Goal: Task Accomplishment & Management: Manage account settings

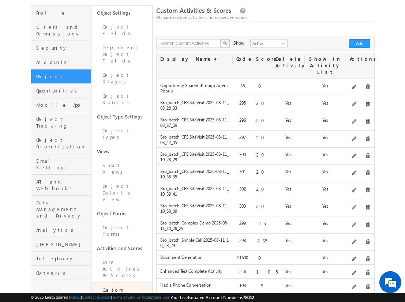
scroll to position [35, 0]
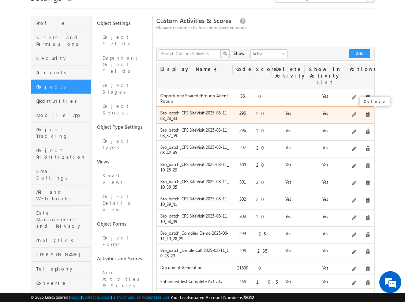
click at [365, 112] on span at bounding box center [367, 114] width 5 height 5
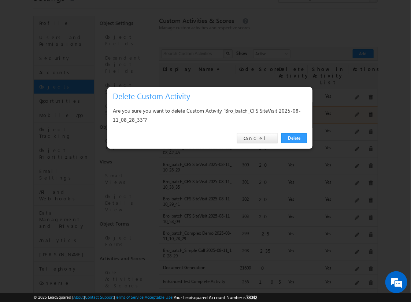
click link "Delete" at bounding box center [294, 138] width 26 height 10
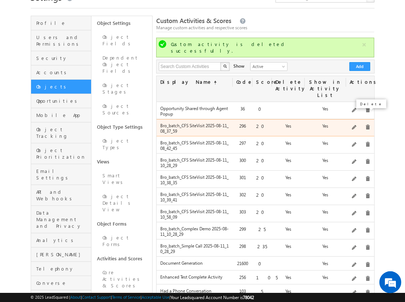
click at [365, 125] on span at bounding box center [367, 127] width 5 height 5
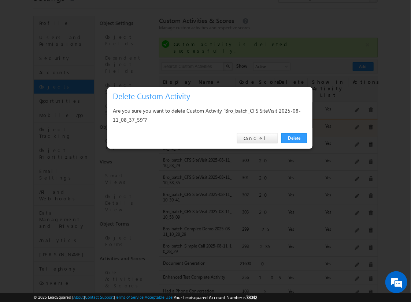
click link "Delete" at bounding box center [294, 138] width 26 height 10
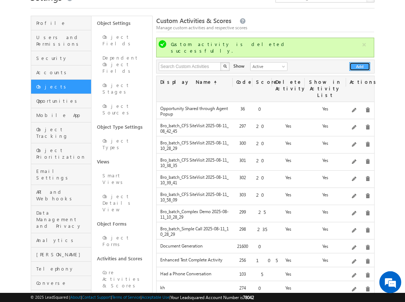
click at [360, 62] on button "Add" at bounding box center [360, 66] width 21 height 9
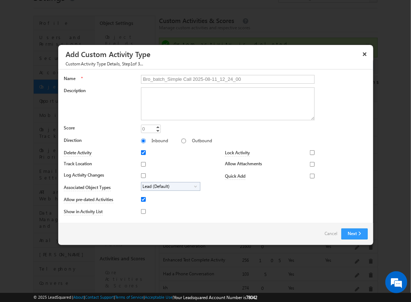
type input "Bro_batch_Simple Call 2025-08-11_12_24_00"
type textarea "Simple follow-up call activity with basic tracking and available fields testing…"
type input "235"
click at [181, 141] on input "Outbound" at bounding box center [183, 141] width 5 height 5
radio input "true"
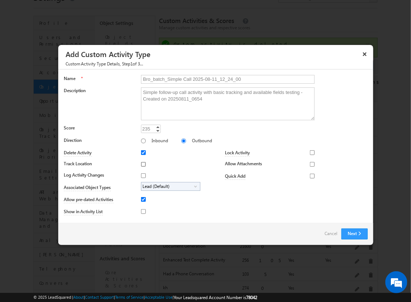
click at [142, 164] on input "Track Location" at bounding box center [143, 164] width 5 height 5
checkbox input "true"
click at [142, 175] on input "Log Activity Changes" at bounding box center [143, 176] width 5 height 5
checkbox input "true"
click at [142, 211] on input "Show in Activity List" at bounding box center [143, 211] width 5 height 5
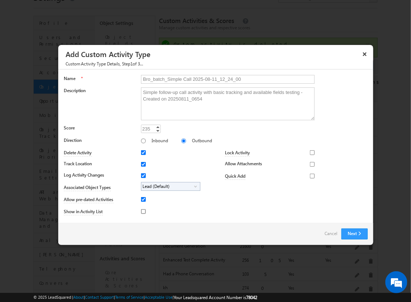
checkbox input "true"
click at [310, 164] on input "Allow Attachments" at bounding box center [312, 164] width 5 height 5
checkbox input "true"
click at [169, 186] on span "Lead (Default)" at bounding box center [167, 187] width 53 height 8
click at [146, 207] on input "Student" at bounding box center [148, 207] width 5 height 5
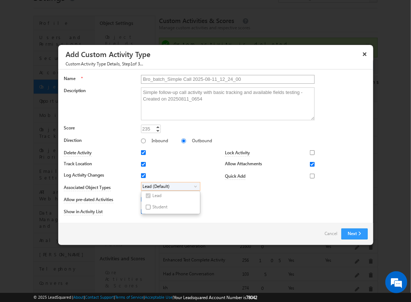
checkbox input "true"
click at [224, 79] on input "Bro_batch_Simple Call 2025-08-11_12_24_00" at bounding box center [228, 79] width 174 height 9
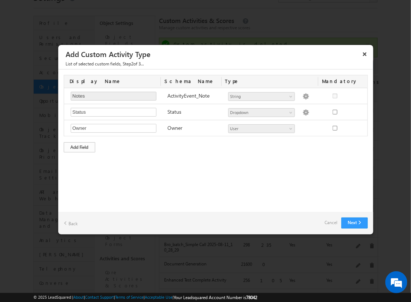
click at [79, 146] on div "Add Field" at bounding box center [79, 147] width 31 height 10
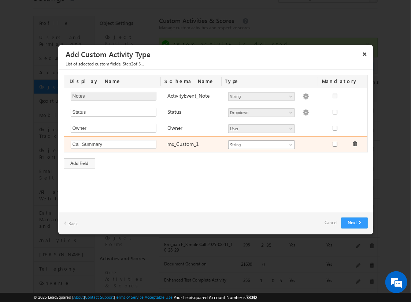
type input "Call Summary"
click at [261, 144] on span "String" at bounding box center [259, 145] width 60 height 7
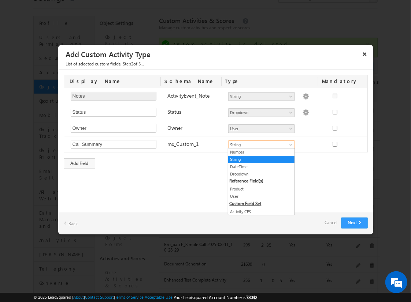
click at [259, 159] on link "String" at bounding box center [261, 159] width 66 height 7
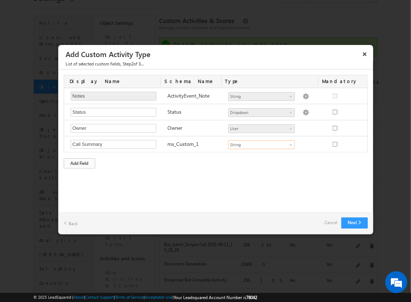
click at [79, 162] on div "Add Field" at bounding box center [79, 164] width 31 height 10
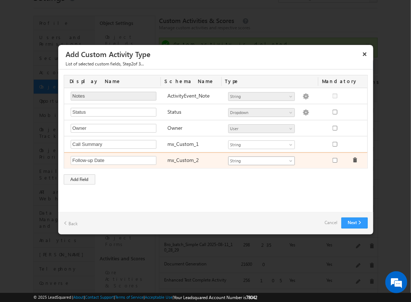
type input "Follow-up Date"
click at [261, 160] on span "String" at bounding box center [259, 161] width 60 height 7
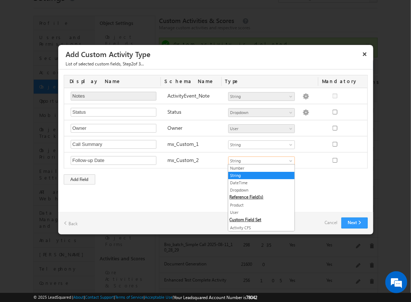
click at [259, 182] on link "DateTime" at bounding box center [261, 183] width 66 height 7
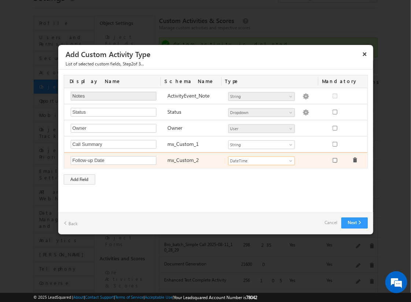
click at [334, 159] on input "checkbox" at bounding box center [335, 160] width 5 height 5
checkbox input "true"
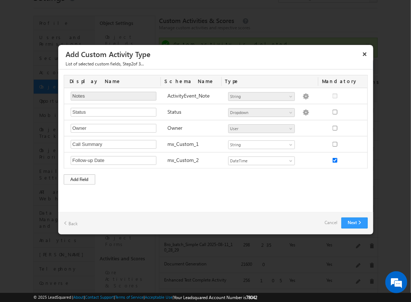
click at [79, 178] on div "Add Field" at bounding box center [79, 180] width 31 height 10
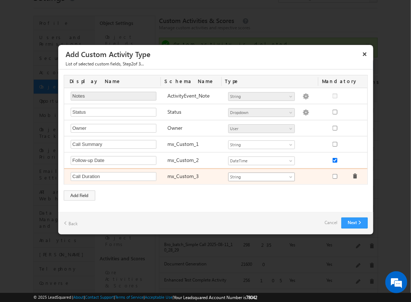
type input "Call Duration"
click at [261, 176] on span "String" at bounding box center [259, 177] width 60 height 7
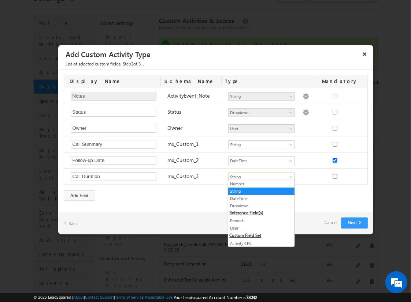
click at [259, 184] on link "Number" at bounding box center [261, 184] width 66 height 7
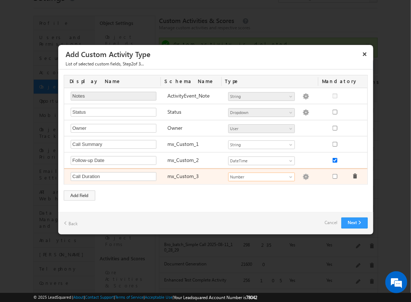
click at [302, 176] on img at bounding box center [305, 177] width 7 height 7
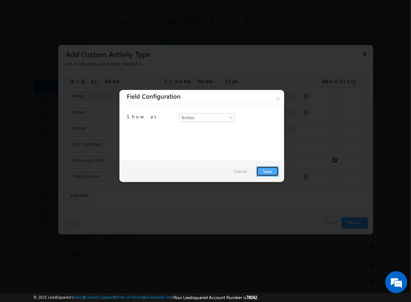
click at [267, 171] on link "Save" at bounding box center [267, 172] width 22 height 10
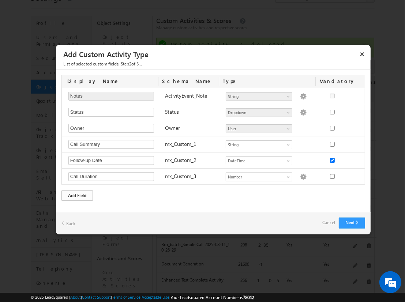
click at [77, 194] on div "Add Field" at bounding box center [77, 196] width 31 height 10
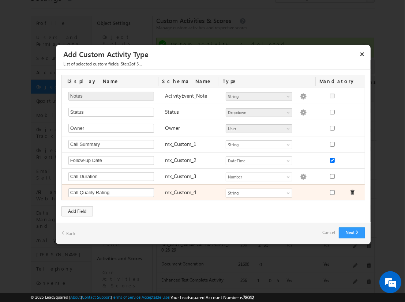
type input "Call Quality Rating"
click at [259, 192] on span "String" at bounding box center [256, 193] width 60 height 7
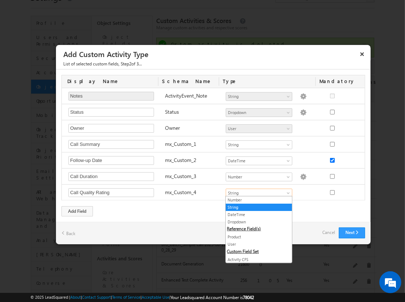
click at [256, 222] on link "Dropdown" at bounding box center [259, 222] width 66 height 7
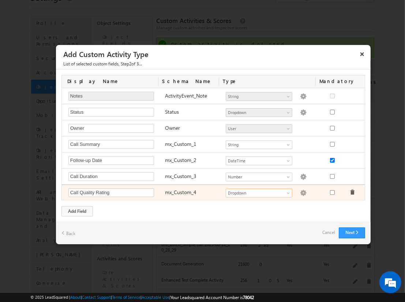
click at [300, 192] on img at bounding box center [303, 193] width 7 height 7
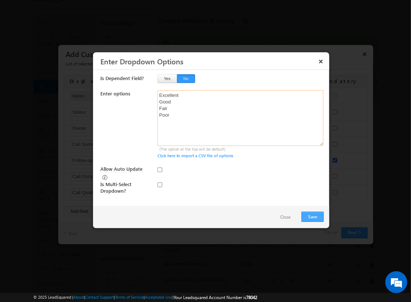
type textarea "Excellent Good Fair Poor"
click at [160, 183] on input "checkbox" at bounding box center [159, 185] width 5 height 5
checkbox input "true"
click at [160, 170] on input "Allow Auto Update" at bounding box center [159, 170] width 5 height 5
checkbox input "true"
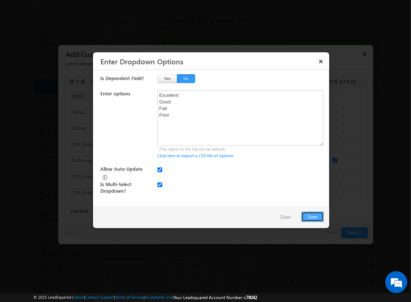
click at [312, 216] on button "Save" at bounding box center [312, 217] width 22 height 10
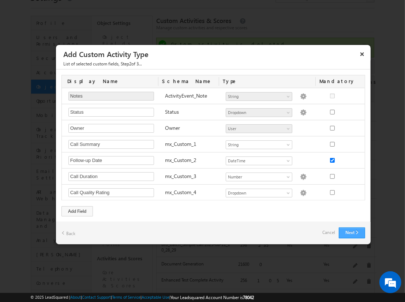
click at [352, 231] on button "Next" at bounding box center [352, 233] width 26 height 11
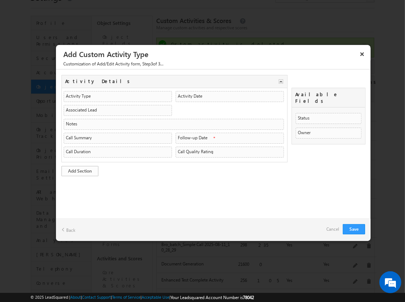
click at [80, 170] on link "Add Section" at bounding box center [80, 171] width 37 height 10
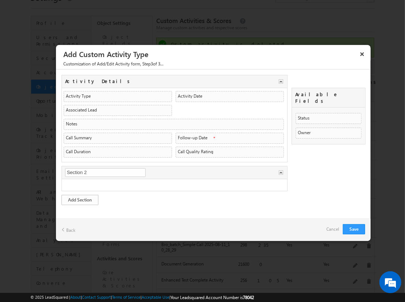
type input "2nd Details"
click at [80, 198] on link "Add Section" at bounding box center [80, 200] width 37 height 10
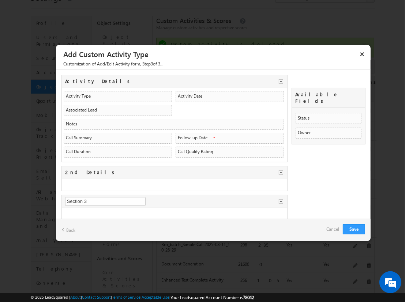
type input "nnew Details"
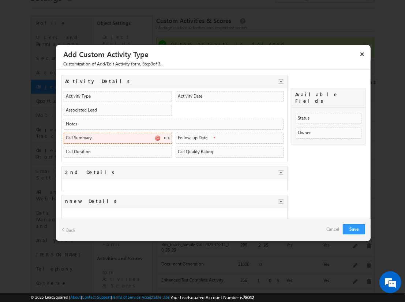
click at [164, 137] on span at bounding box center [167, 138] width 6 height 6
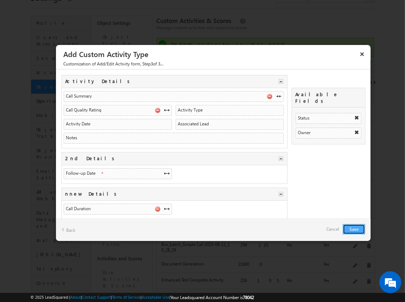
click at [354, 229] on button "Save" at bounding box center [354, 229] width 22 height 10
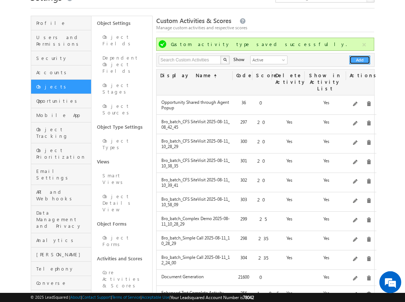
click at [360, 60] on button "Add" at bounding box center [360, 60] width 21 height 9
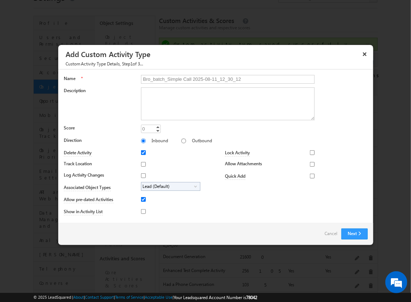
type input "Bro_batch_Simple Call 2025-08-11_12_30_12"
type textarea "Simple follow-up call activity with basic tracking and available fields testing…"
type input "235"
click at [181, 141] on input "Outbound" at bounding box center [183, 141] width 5 height 5
radio input "true"
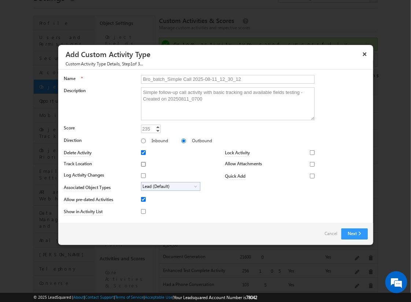
click at [142, 164] on input "Track Location" at bounding box center [143, 164] width 5 height 5
checkbox input "true"
click at [142, 175] on input "Log Activity Changes" at bounding box center [143, 176] width 5 height 5
checkbox input "true"
click at [142, 211] on input "Show in Activity List" at bounding box center [143, 211] width 5 height 5
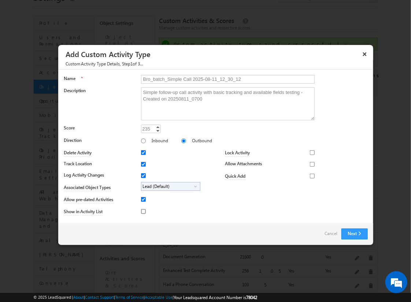
checkbox input "true"
click at [310, 164] on input "Allow Attachments" at bounding box center [312, 164] width 5 height 5
checkbox input "true"
click at [169, 186] on span "Lead (Default)" at bounding box center [167, 187] width 53 height 8
click at [146, 207] on input "Student" at bounding box center [148, 207] width 5 height 5
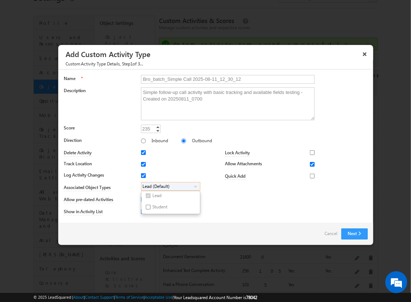
checkbox input "true"
click at [224, 79] on input "Bro_batch_Simple Call 2025-08-11_12_30_12" at bounding box center [228, 79] width 174 height 9
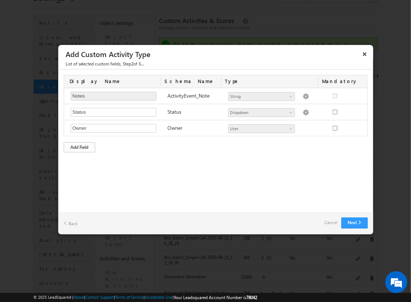
click at [79, 146] on div "Add Field" at bounding box center [79, 147] width 31 height 10
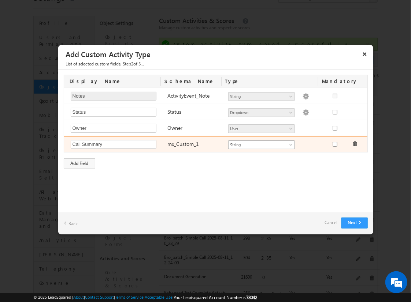
type input "Call Summary"
click at [261, 144] on span "String" at bounding box center [259, 145] width 60 height 7
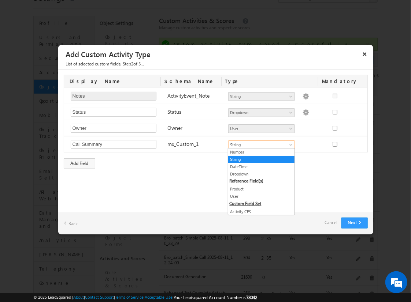
click at [259, 159] on link "String" at bounding box center [261, 159] width 66 height 7
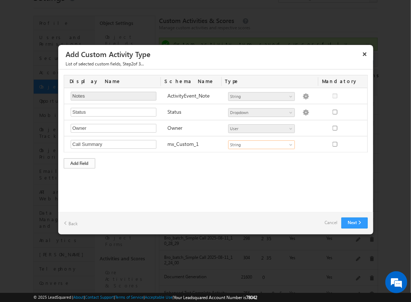
click at [79, 162] on div "Add Field" at bounding box center [79, 164] width 31 height 10
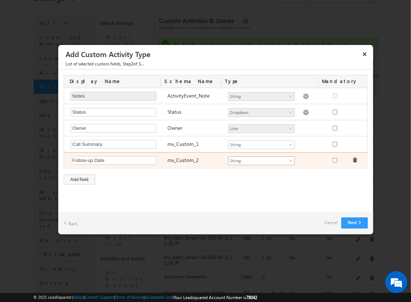
type input "Follow-up Date"
click at [261, 160] on span "String" at bounding box center [259, 161] width 60 height 7
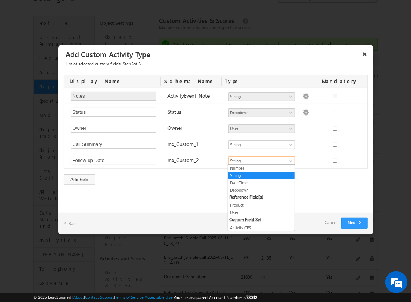
click at [259, 182] on link "DateTime" at bounding box center [261, 183] width 66 height 7
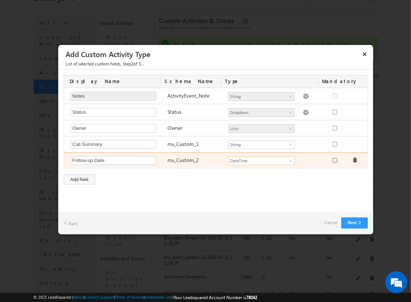
click at [334, 159] on input "checkbox" at bounding box center [335, 160] width 5 height 5
checkbox input "true"
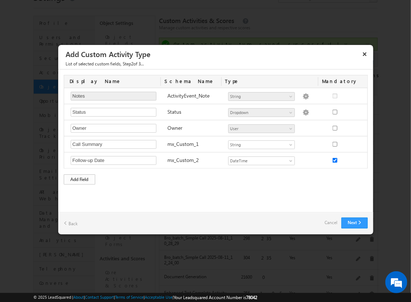
click at [79, 178] on div "Add Field" at bounding box center [79, 180] width 31 height 10
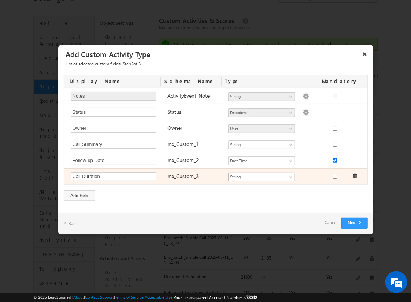
type input "Call Duration"
click at [261, 176] on span "String" at bounding box center [259, 177] width 60 height 7
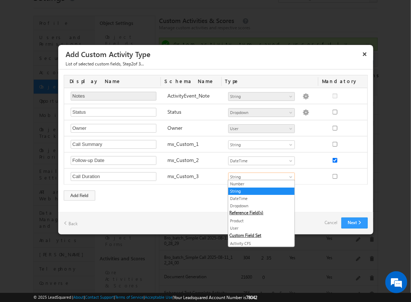
click at [259, 184] on link "Number" at bounding box center [261, 184] width 66 height 7
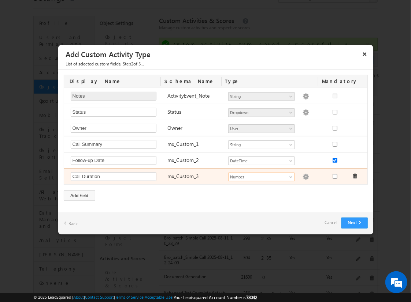
click at [302, 176] on img at bounding box center [305, 177] width 7 height 7
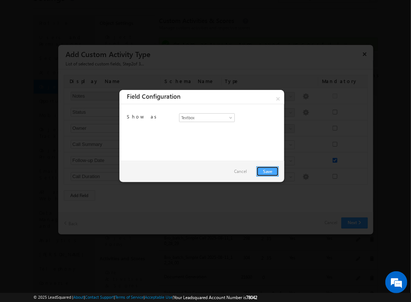
click at [267, 171] on link "Save" at bounding box center [267, 172] width 22 height 10
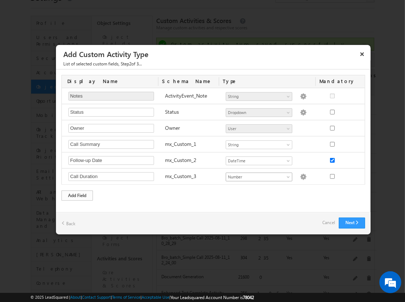
click at [77, 194] on div "Add Field" at bounding box center [77, 196] width 31 height 10
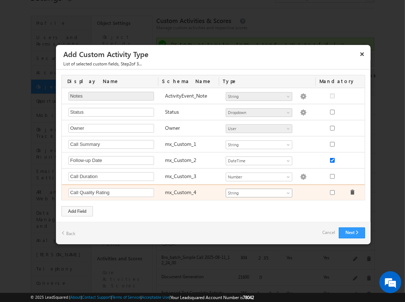
type input "Call Quality Rating"
click at [259, 192] on span "String" at bounding box center [256, 193] width 60 height 7
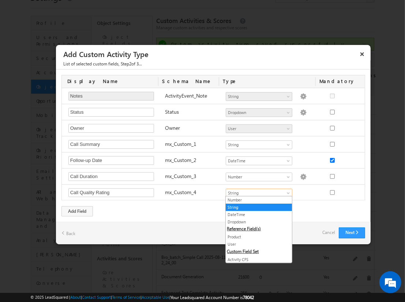
click at [256, 222] on link "Dropdown" at bounding box center [259, 222] width 66 height 7
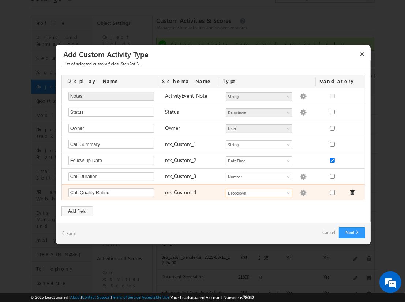
click at [300, 192] on img at bounding box center [303, 193] width 7 height 7
checkbox input "false"
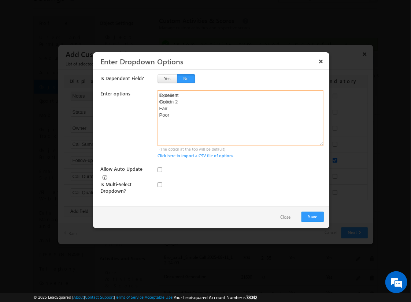
type textarea "Excellent Good Fair Poor"
click at [160, 183] on input "checkbox" at bounding box center [159, 185] width 5 height 5
checkbox input "true"
click at [160, 170] on input "Allow Auto Update" at bounding box center [159, 170] width 5 height 5
checkbox input "true"
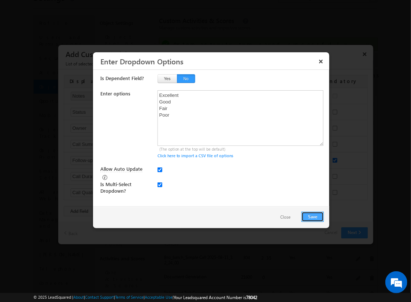
click at [312, 216] on button "Save" at bounding box center [312, 217] width 22 height 10
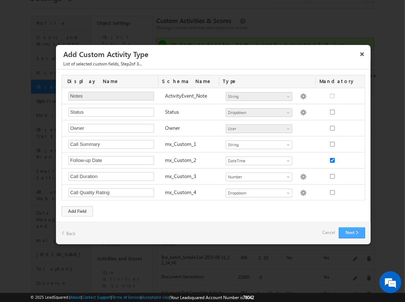
click at [352, 231] on button "Next" at bounding box center [352, 233] width 26 height 11
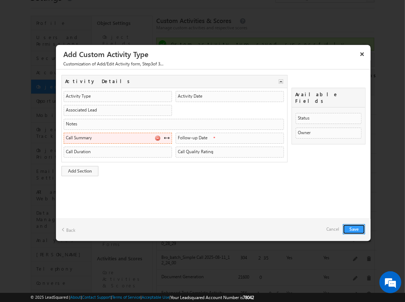
click at [167, 137] on span at bounding box center [167, 138] width 6 height 6
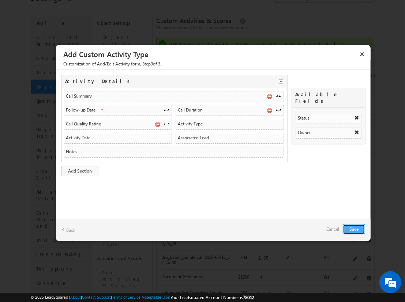
click at [354, 229] on button "Save" at bounding box center [354, 229] width 22 height 10
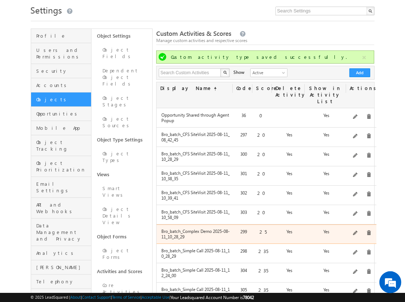
scroll to position [0, 0]
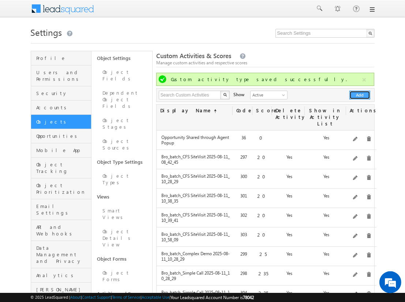
click at [360, 95] on button "Add" at bounding box center [360, 95] width 21 height 9
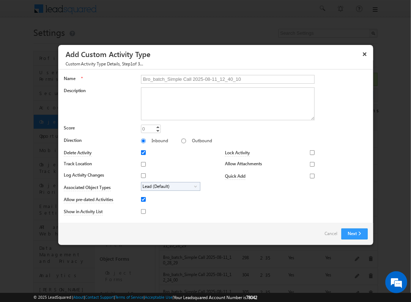
type input "Bro_batch_Simple Call 2025-08-11_12_40_10"
type textarea "Simple follow-up call activity with basic tracking and available fields testing…"
type input "235"
click at [181, 141] on input "Outbound" at bounding box center [183, 141] width 5 height 5
radio input "true"
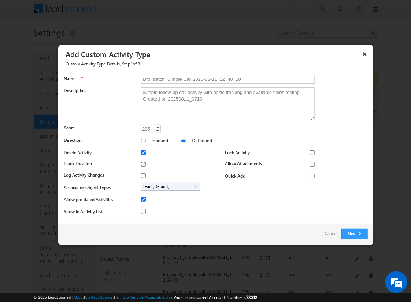
click at [142, 164] on input "Track Location" at bounding box center [143, 164] width 5 height 5
checkbox input "true"
click at [142, 175] on input "Log Activity Changes" at bounding box center [143, 176] width 5 height 5
checkbox input "true"
click at [142, 211] on input "Show in Activity List" at bounding box center [143, 211] width 5 height 5
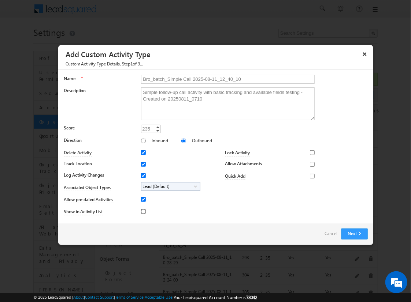
checkbox input "true"
click at [310, 164] on input "Allow Attachments" at bounding box center [312, 164] width 5 height 5
checkbox input "true"
click at [169, 186] on span "Lead (Default)" at bounding box center [167, 187] width 53 height 8
click at [146, 207] on input "Student" at bounding box center [148, 207] width 5 height 5
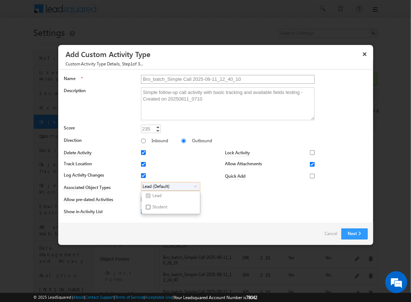
checkbox input "true"
click at [224, 79] on input "Bro_batch_Simple Call 2025-08-11_12_40_10" at bounding box center [228, 79] width 174 height 9
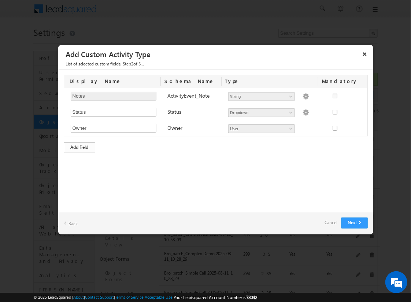
click at [79, 146] on div "Add Field" at bounding box center [79, 147] width 31 height 10
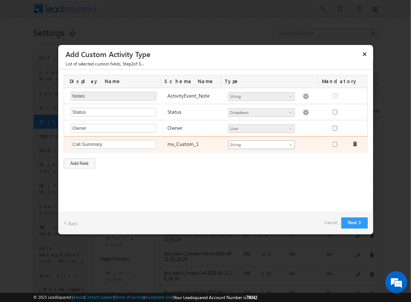
type input "Call Summary"
click at [261, 144] on span "String" at bounding box center [259, 145] width 60 height 7
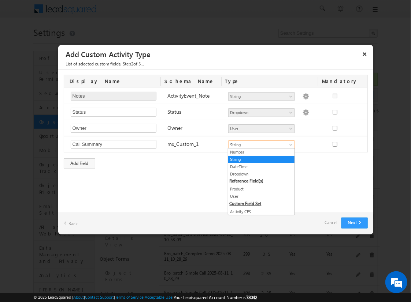
click at [259, 159] on link "String" at bounding box center [261, 159] width 66 height 7
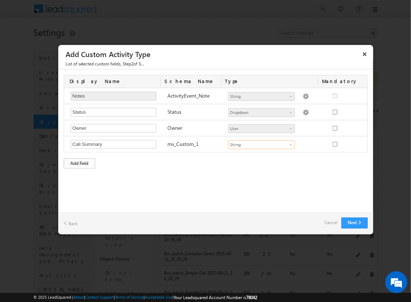
click at [79, 162] on div "Add Field" at bounding box center [79, 164] width 31 height 10
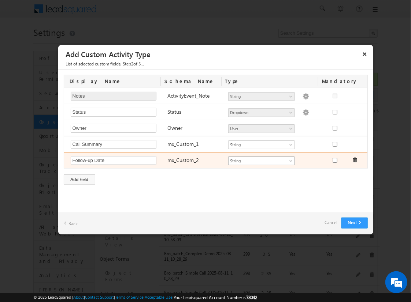
type input "Follow-up Date"
click at [261, 160] on span "String" at bounding box center [259, 161] width 60 height 7
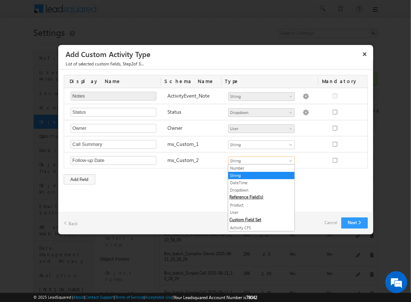
click at [259, 182] on link "DateTime" at bounding box center [261, 183] width 66 height 7
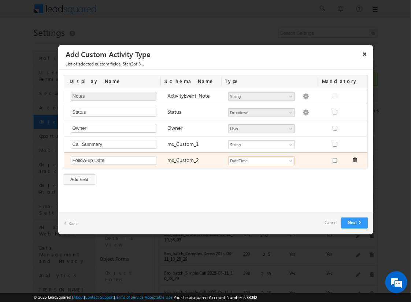
click at [334, 159] on input "checkbox" at bounding box center [335, 160] width 5 height 5
checkbox input "true"
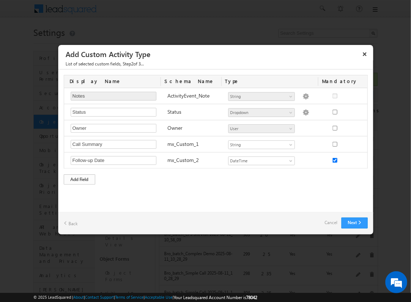
click at [79, 178] on div "Add Field" at bounding box center [79, 180] width 31 height 10
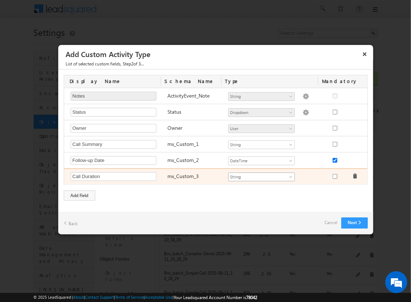
type input "Call Duration"
click at [261, 176] on span "String" at bounding box center [259, 177] width 60 height 7
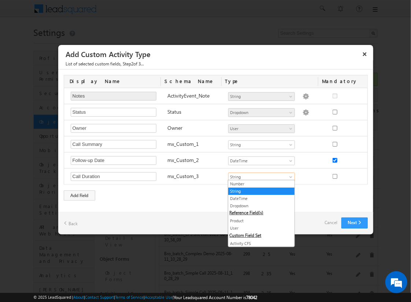
click at [259, 184] on link "Number" at bounding box center [261, 184] width 66 height 7
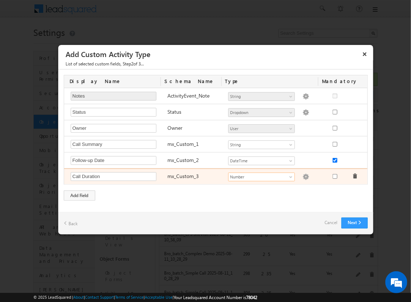
click at [302, 176] on img at bounding box center [305, 177] width 7 height 7
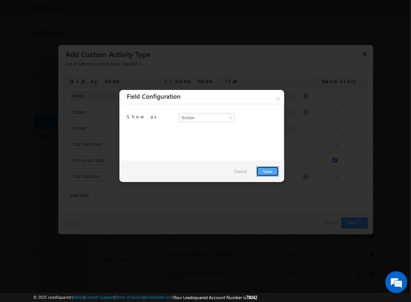
click at [267, 171] on link "Save" at bounding box center [267, 172] width 22 height 10
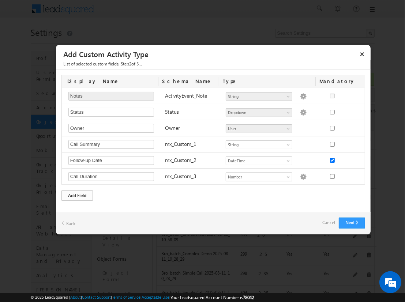
click at [77, 194] on div "Add Field" at bounding box center [77, 196] width 31 height 10
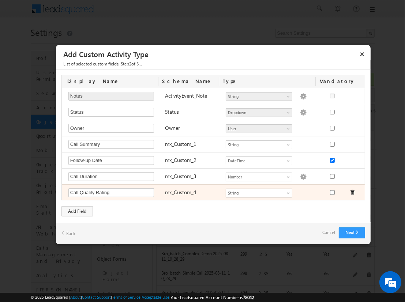
type input "Call Quality Rating"
click at [259, 192] on span "String" at bounding box center [256, 193] width 60 height 7
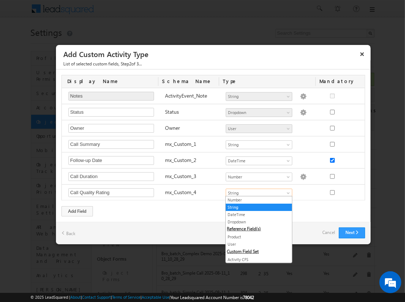
click at [256, 222] on link "Dropdown" at bounding box center [259, 222] width 66 height 7
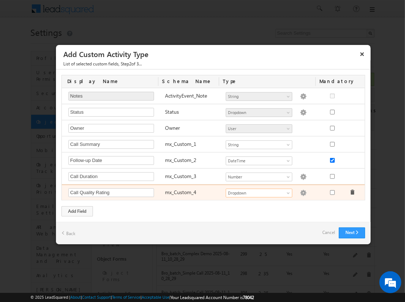
click at [300, 192] on img at bounding box center [303, 193] width 7 height 7
checkbox input "false"
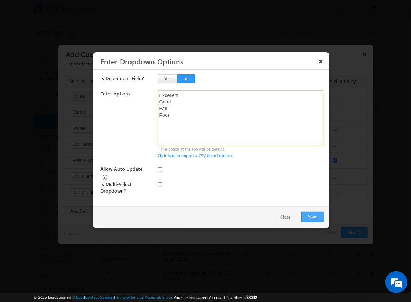
type textarea "Excellent Good Fair Poor"
click at [160, 183] on input "checkbox" at bounding box center [159, 185] width 5 height 5
checkbox input "true"
click at [160, 170] on input "Allow Auto Update" at bounding box center [159, 170] width 5 height 5
checkbox input "true"
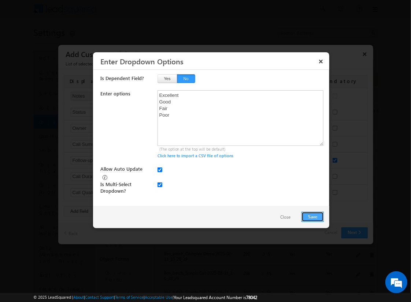
click at [312, 216] on button "Save" at bounding box center [312, 217] width 22 height 10
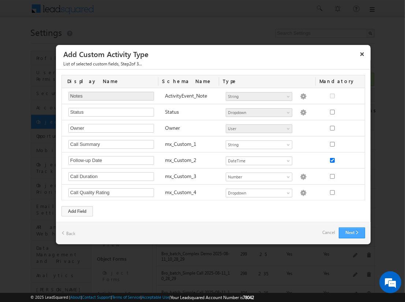
click at [352, 231] on button "Next" at bounding box center [352, 233] width 26 height 11
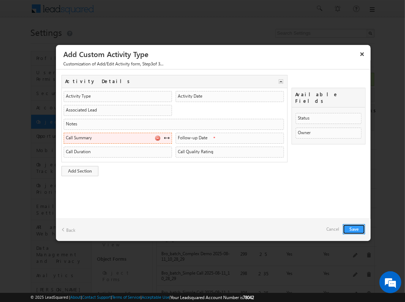
click at [167, 137] on span at bounding box center [167, 138] width 6 height 6
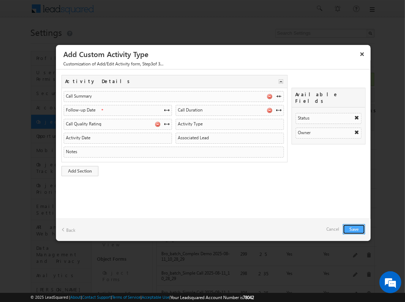
click at [354, 229] on button "Save" at bounding box center [354, 229] width 22 height 10
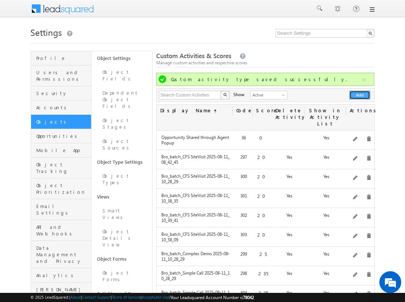
click at [360, 95] on button "Add" at bounding box center [360, 95] width 21 height 9
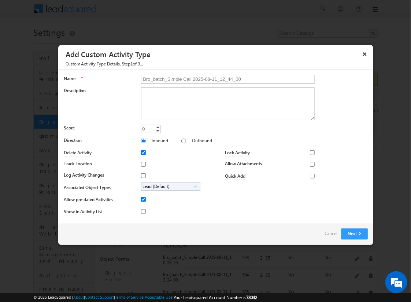
type input "Bro_batch_Simple Call 2025-08-11_12_44_00"
type textarea "Simple follow-up call activity with basic tracking and available fields testing…"
type input "235"
click at [181, 141] on input "Outbound" at bounding box center [183, 141] width 5 height 5
radio input "true"
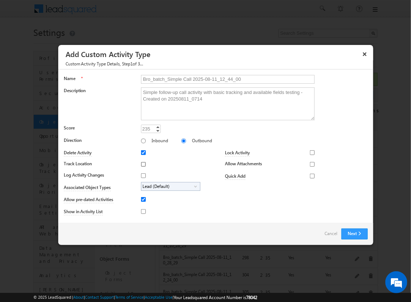
click at [142, 164] on input "Track Location" at bounding box center [143, 164] width 5 height 5
checkbox input "true"
click at [142, 175] on input "Log Activity Changes" at bounding box center [143, 176] width 5 height 5
checkbox input "true"
click at [142, 211] on input "Show in Activity List" at bounding box center [143, 211] width 5 height 5
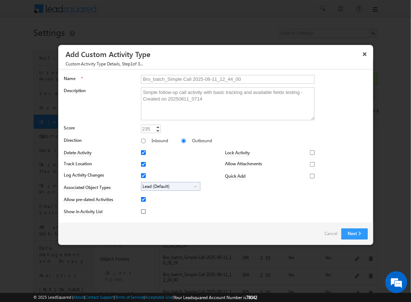
checkbox input "true"
click at [310, 164] on input "Allow Attachments" at bounding box center [312, 164] width 5 height 5
checkbox input "true"
click at [169, 186] on span "Lead (Default)" at bounding box center [167, 187] width 53 height 8
click at [146, 207] on input "Student" at bounding box center [148, 207] width 5 height 5
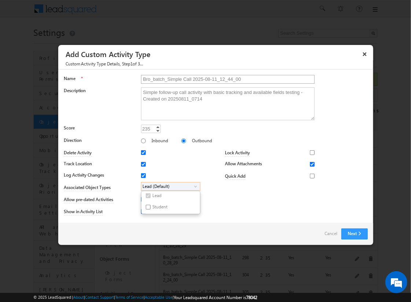
checkbox input "true"
click at [224, 79] on input "Bro_batch_Simple Call 2025-08-11_12_44_00" at bounding box center [228, 79] width 174 height 9
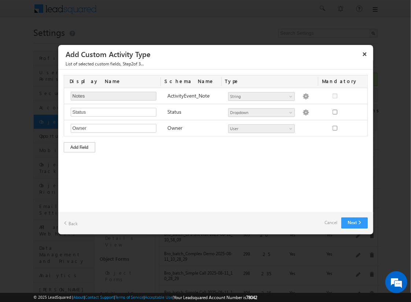
click at [79, 146] on div "Add Field" at bounding box center [79, 147] width 31 height 10
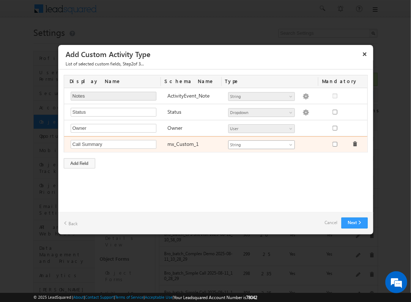
type input "Call Summary"
click at [261, 144] on span "String" at bounding box center [259, 145] width 60 height 7
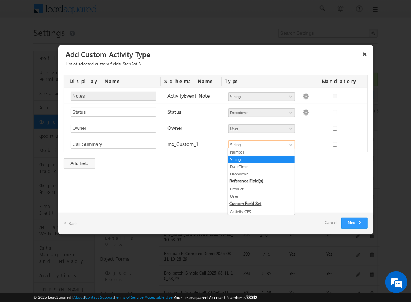
click at [259, 159] on link "String" at bounding box center [261, 159] width 66 height 7
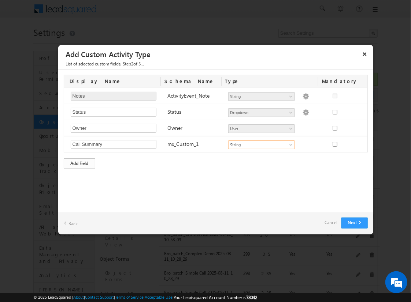
click at [79, 162] on div "Add Field" at bounding box center [79, 164] width 31 height 10
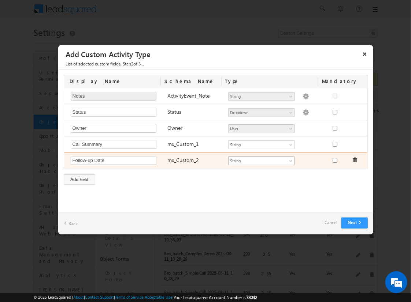
type input "Follow-up Date"
click at [261, 160] on span "String" at bounding box center [259, 161] width 60 height 7
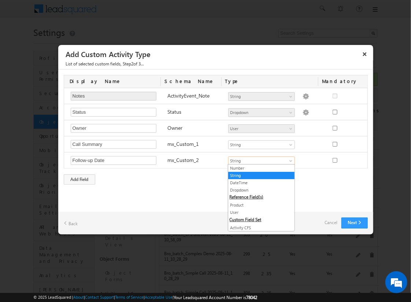
click at [259, 182] on link "DateTime" at bounding box center [261, 183] width 66 height 7
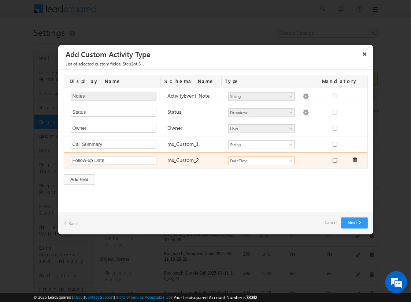
click at [334, 159] on input "checkbox" at bounding box center [335, 160] width 5 height 5
checkbox input "true"
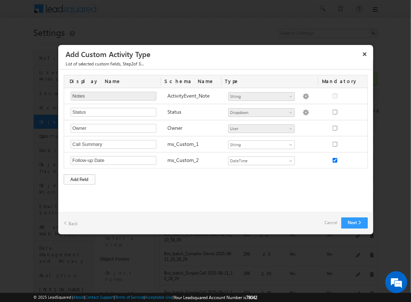
click at [79, 178] on div "Add Field" at bounding box center [79, 180] width 31 height 10
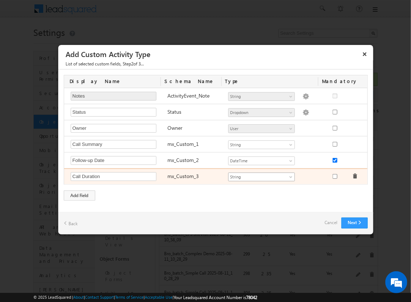
type input "Call Duration"
click at [261, 176] on span "String" at bounding box center [259, 177] width 60 height 7
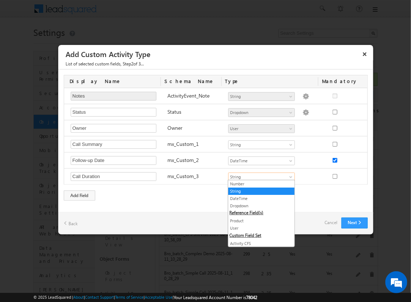
click at [259, 184] on link "Number" at bounding box center [261, 184] width 66 height 7
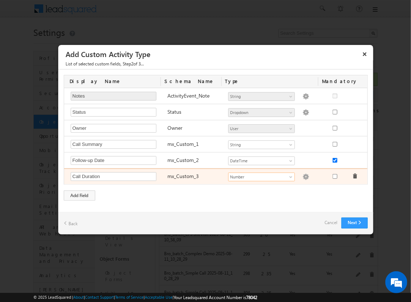
click at [302, 176] on img at bounding box center [305, 177] width 7 height 7
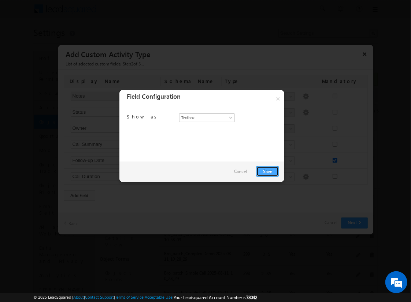
click at [267, 171] on link "Save" at bounding box center [267, 172] width 22 height 10
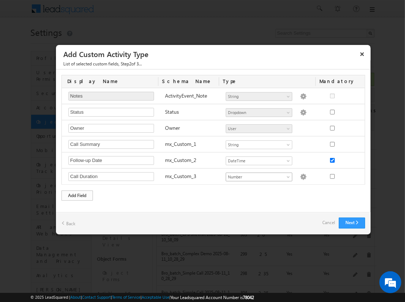
click at [77, 194] on div "Add Field" at bounding box center [77, 196] width 31 height 10
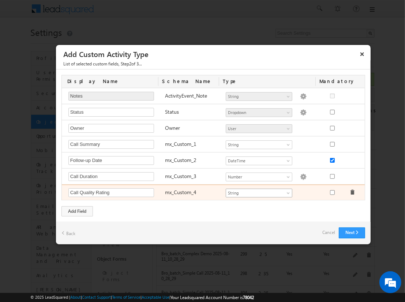
type input "Call Quality Rating"
click at [259, 192] on span "String" at bounding box center [256, 193] width 60 height 7
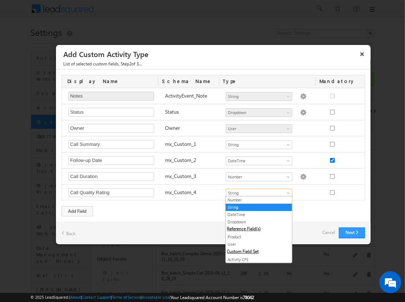
click at [256, 222] on link "Dropdown" at bounding box center [259, 222] width 66 height 7
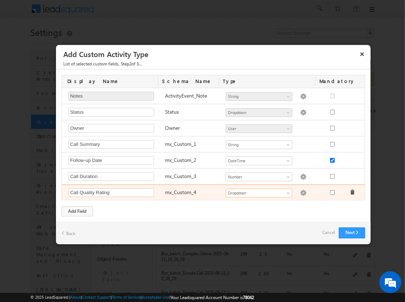
click at [300, 192] on img at bounding box center [303, 193] width 7 height 7
checkbox input "false"
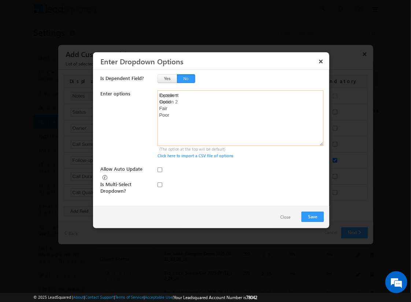
type textarea "Excellent Good Fair Poor"
click at [160, 183] on input "checkbox" at bounding box center [159, 185] width 5 height 5
checkbox input "true"
click at [160, 170] on input "Allow Auto Update" at bounding box center [159, 170] width 5 height 5
checkbox input "true"
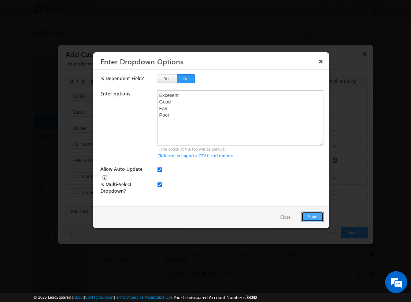
click at [312, 216] on button "Save" at bounding box center [312, 217] width 22 height 10
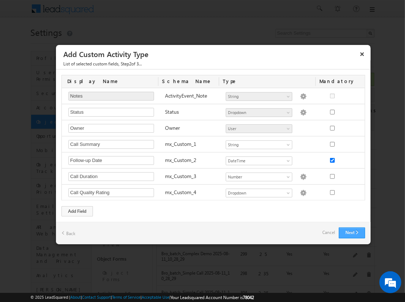
click at [352, 231] on button "Next" at bounding box center [352, 233] width 26 height 11
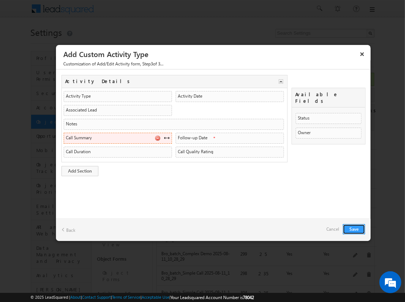
click at [167, 137] on span at bounding box center [167, 138] width 6 height 6
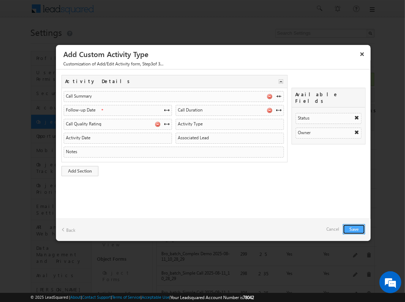
click at [354, 229] on button "Save" at bounding box center [354, 229] width 22 height 10
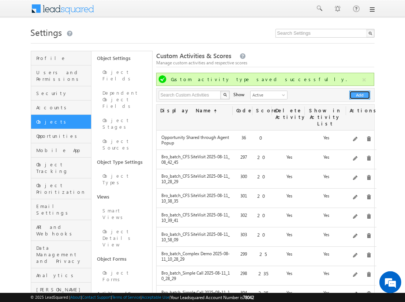
click at [360, 95] on button "Add" at bounding box center [360, 95] width 21 height 9
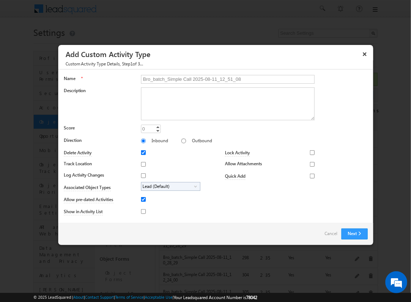
type input "Bro_batch_Simple Call 2025-08-11_12_51_08"
type textarea "Simple follow-up call activity with basic tracking and available fields testing…"
type input "235"
click at [181, 141] on input "Outbound" at bounding box center [183, 141] width 5 height 5
radio input "true"
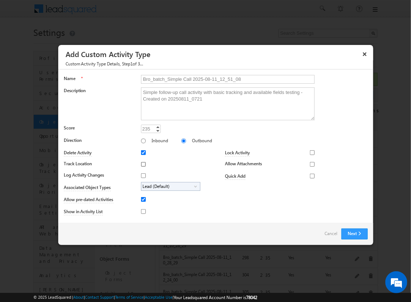
click at [142, 164] on input "Track Location" at bounding box center [143, 164] width 5 height 5
checkbox input "true"
click at [142, 175] on input "Log Activity Changes" at bounding box center [143, 176] width 5 height 5
checkbox input "true"
click at [142, 211] on input "Show in Activity List" at bounding box center [143, 211] width 5 height 5
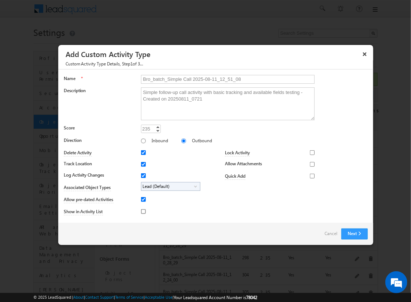
checkbox input "true"
click at [310, 164] on input "Allow Attachments" at bounding box center [312, 164] width 5 height 5
checkbox input "true"
click at [169, 186] on span "Lead (Default)" at bounding box center [167, 187] width 53 height 8
click at [146, 207] on input "Student" at bounding box center [148, 207] width 5 height 5
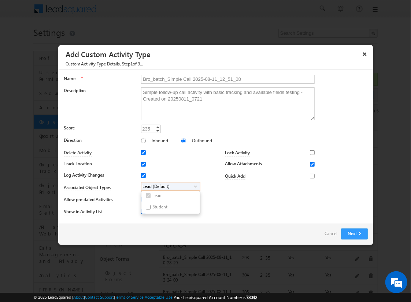
checkbox input "true"
click at [224, 79] on input "Bro_batch_Simple Call 2025-08-11_12_51_08" at bounding box center [228, 79] width 174 height 9
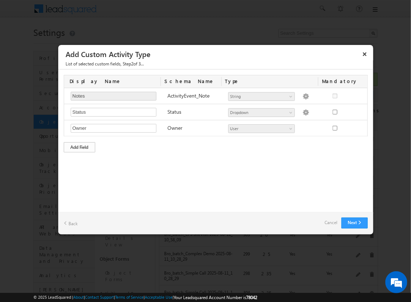
click at [79, 146] on div "Add Field" at bounding box center [79, 147] width 31 height 10
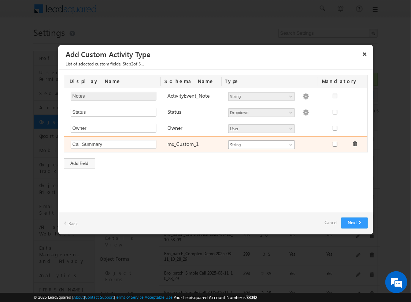
type input "Call Summary"
click at [261, 144] on span "String" at bounding box center [259, 145] width 60 height 7
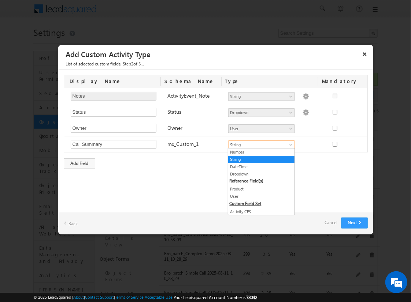
click at [259, 159] on link "String" at bounding box center [261, 159] width 66 height 7
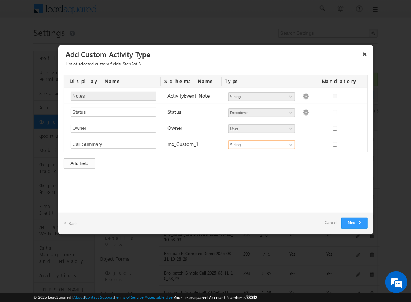
click at [79, 162] on div "Add Field" at bounding box center [79, 164] width 31 height 10
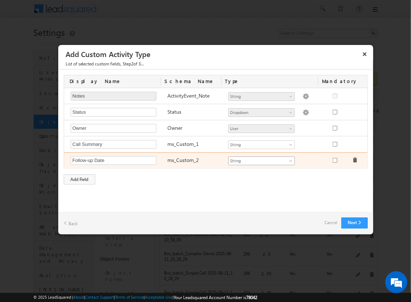
type input "Follow-up Date"
click at [261, 160] on span "String" at bounding box center [259, 161] width 60 height 7
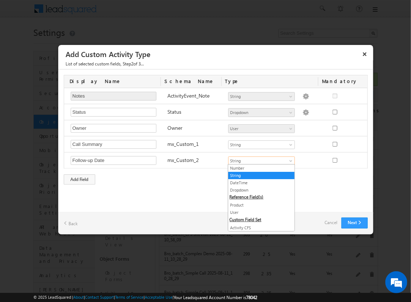
click at [259, 182] on link "DateTime" at bounding box center [261, 183] width 66 height 7
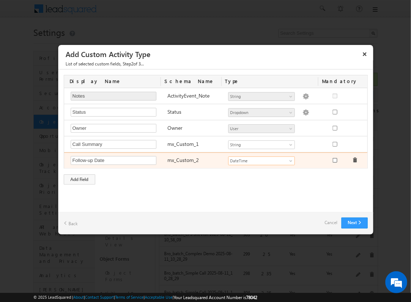
click at [334, 159] on input "checkbox" at bounding box center [335, 160] width 5 height 5
checkbox input "true"
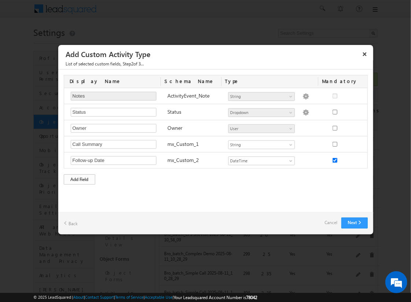
click at [79, 178] on div "Add Field" at bounding box center [79, 180] width 31 height 10
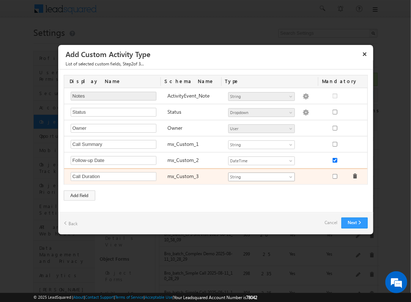
type input "Call Duration"
click at [261, 176] on span "String" at bounding box center [259, 177] width 60 height 7
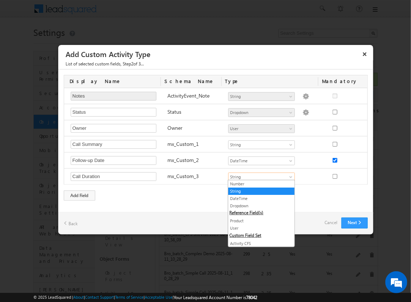
click at [259, 184] on link "Number" at bounding box center [261, 184] width 66 height 7
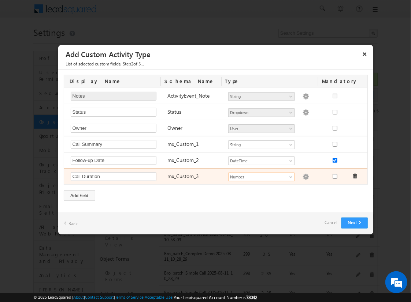
click at [302, 176] on img at bounding box center [305, 177] width 7 height 7
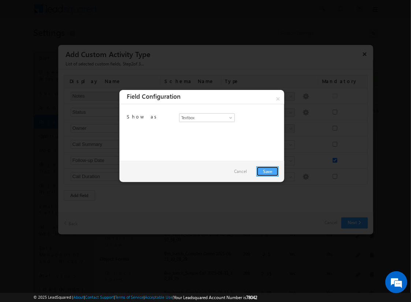
click at [267, 171] on link "Save" at bounding box center [267, 172] width 22 height 10
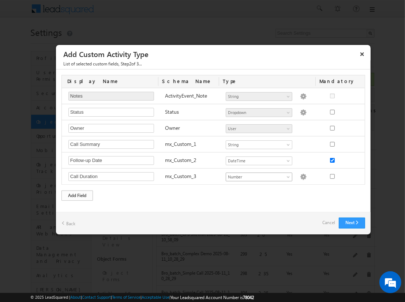
click at [77, 194] on div "Add Field" at bounding box center [77, 196] width 31 height 10
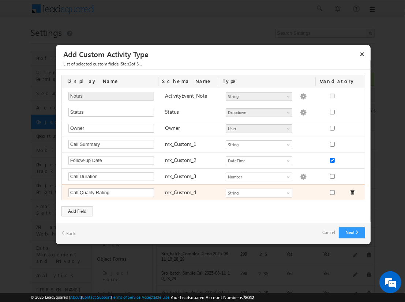
type input "Call Quality Rating"
click at [259, 192] on span "String" at bounding box center [256, 193] width 60 height 7
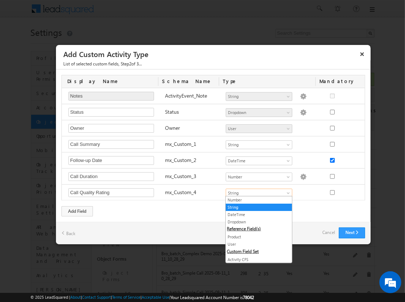
click at [256, 222] on link "Dropdown" at bounding box center [259, 222] width 66 height 7
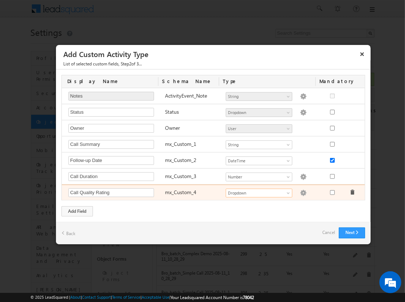
click at [300, 192] on img at bounding box center [303, 193] width 7 height 7
checkbox input "false"
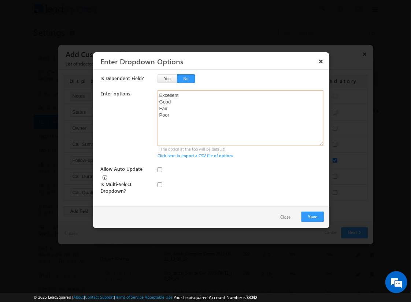
type textarea "Excellent Good Fair Poor"
click at [160, 183] on input "checkbox" at bounding box center [159, 185] width 5 height 5
checkbox input "true"
click at [160, 170] on input "Allow Auto Update" at bounding box center [159, 170] width 5 height 5
checkbox input "true"
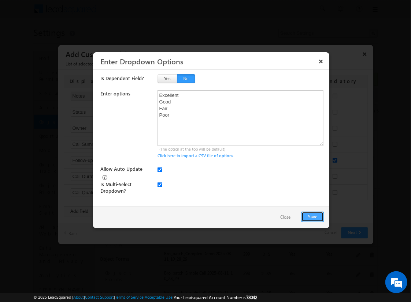
click at [312, 216] on button "Save" at bounding box center [312, 217] width 22 height 10
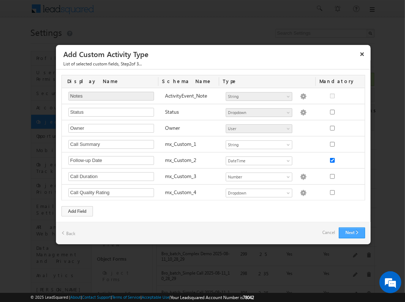
click at [352, 231] on button "Next" at bounding box center [352, 233] width 26 height 11
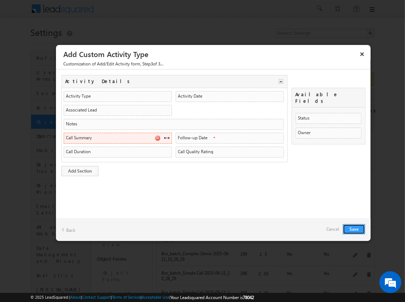
click at [167, 137] on span at bounding box center [167, 138] width 6 height 6
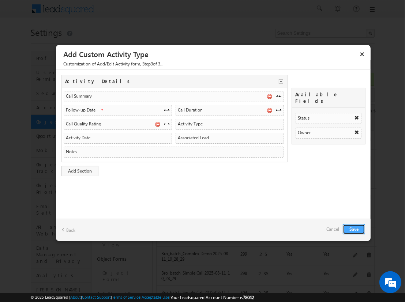
click at [354, 229] on button "Save" at bounding box center [354, 229] width 22 height 10
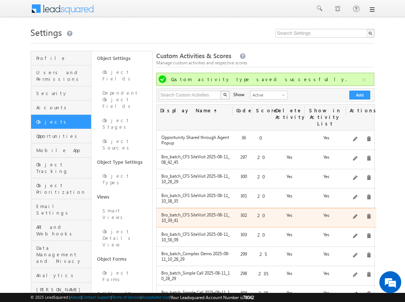
click at [182, 208] on div "Bro_batch_CFS SiteVisit 2025-08-11_10_39_41 302 20 Yes Yes On-site visit activi…" at bounding box center [267, 217] width 220 height 19
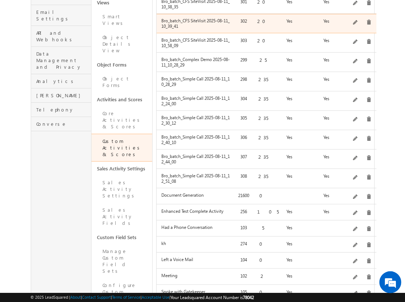
scroll to position [289, 0]
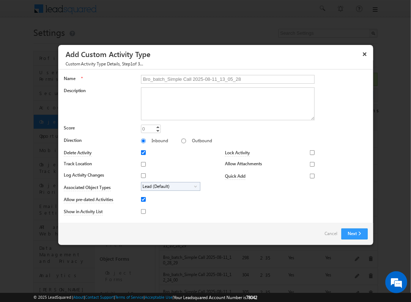
type input "Bro_batch_Simple Call 2025-08-11_13_05_28"
type textarea "Simple follow-up call activity with basic tracking and available fields testing…"
type input "235"
click at [181, 141] on input "Outbound" at bounding box center [183, 141] width 5 height 5
radio input "true"
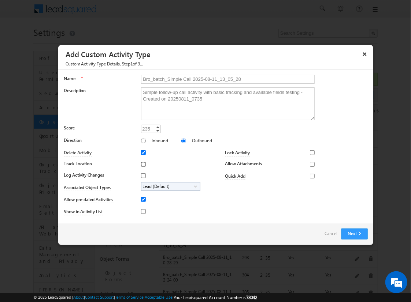
click at [142, 164] on input "Track Location" at bounding box center [143, 164] width 5 height 5
checkbox input "true"
click at [142, 175] on input "Log Activity Changes" at bounding box center [143, 176] width 5 height 5
checkbox input "true"
click at [142, 211] on input "Show in Activity List" at bounding box center [143, 211] width 5 height 5
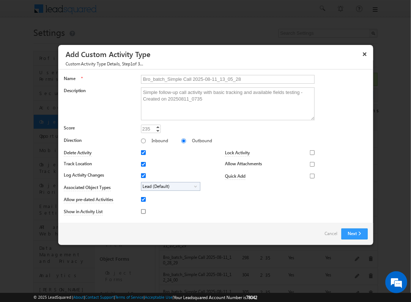
checkbox input "true"
click at [310, 164] on input "Allow Attachments" at bounding box center [312, 164] width 5 height 5
checkbox input "true"
click at [169, 186] on span "Lead (Default)" at bounding box center [167, 187] width 53 height 8
click at [146, 207] on input "Student" at bounding box center [148, 207] width 5 height 5
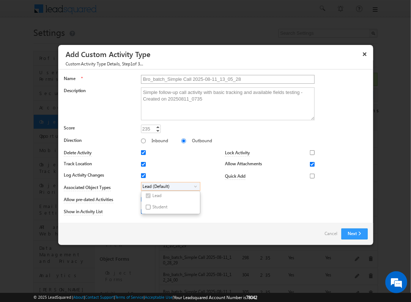
checkbox input "true"
click at [224, 79] on input "Bro_batch_Simple Call 2025-08-11_13_05_28" at bounding box center [228, 79] width 174 height 9
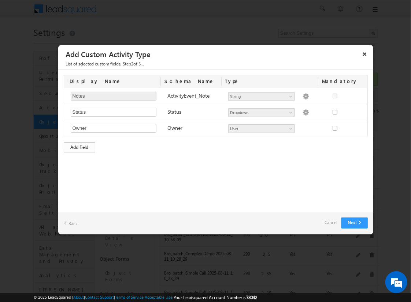
click at [79, 146] on div "Add Field" at bounding box center [79, 147] width 31 height 10
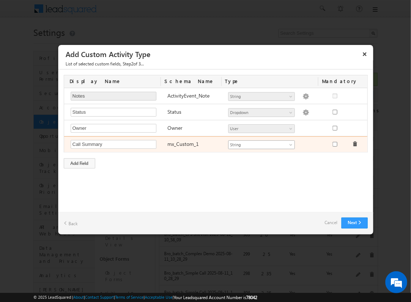
type input "Call Summary"
click at [261, 144] on span "String" at bounding box center [259, 145] width 60 height 7
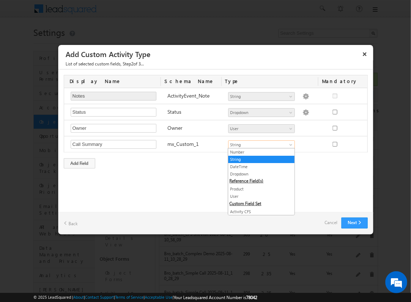
click at [259, 159] on link "String" at bounding box center [261, 159] width 66 height 7
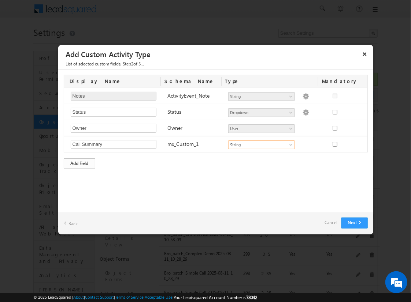
click at [79, 162] on div "Add Field" at bounding box center [79, 164] width 31 height 10
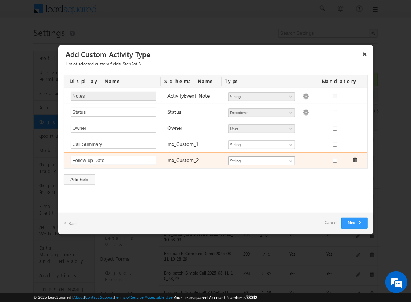
type input "Follow-up Date"
click at [261, 160] on span "String" at bounding box center [259, 161] width 60 height 7
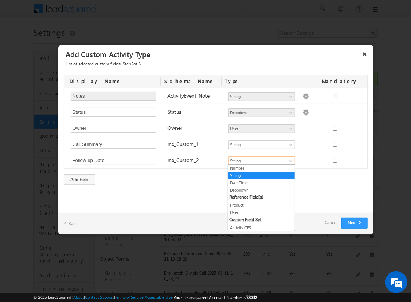
click at [259, 182] on link "DateTime" at bounding box center [261, 183] width 66 height 7
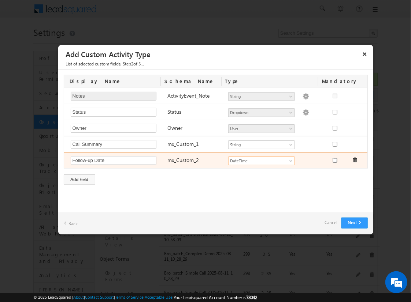
click at [334, 159] on input "checkbox" at bounding box center [335, 160] width 5 height 5
checkbox input "true"
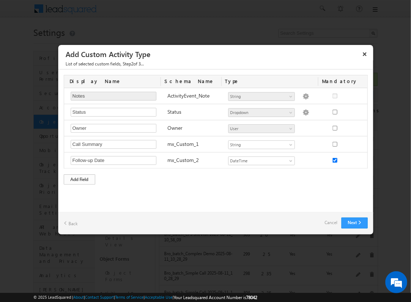
click at [79, 178] on div "Add Field" at bounding box center [79, 180] width 31 height 10
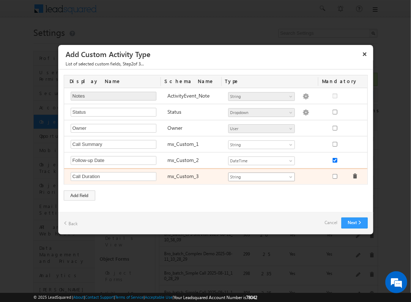
type input "Call Duration"
click at [261, 176] on span "String" at bounding box center [259, 177] width 60 height 7
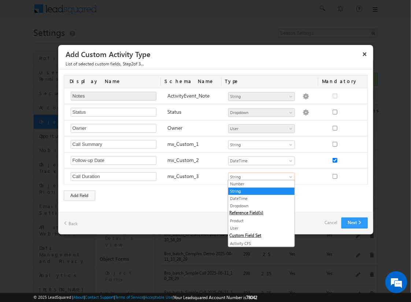
click at [259, 184] on link "Number" at bounding box center [261, 184] width 66 height 7
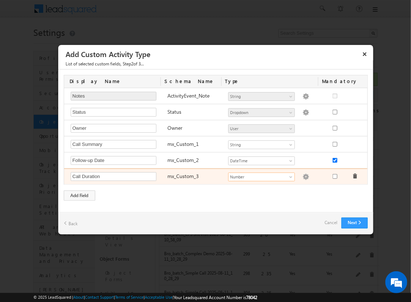
click at [302, 176] on img at bounding box center [305, 177] width 7 height 7
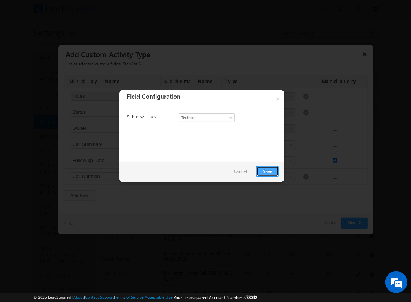
click at [267, 171] on link "Save" at bounding box center [267, 172] width 22 height 10
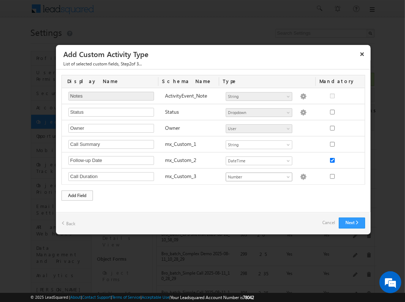
click at [77, 194] on div "Add Field" at bounding box center [77, 196] width 31 height 10
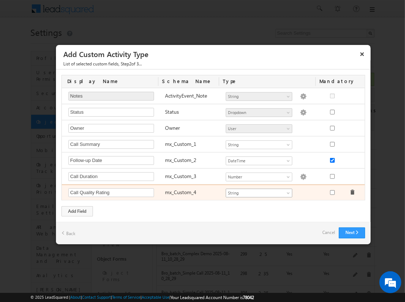
type input "Call Quality Rating"
click at [259, 192] on span "String" at bounding box center [256, 193] width 60 height 7
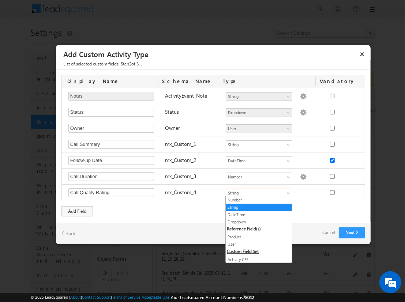
click at [256, 222] on link "Dropdown" at bounding box center [259, 222] width 66 height 7
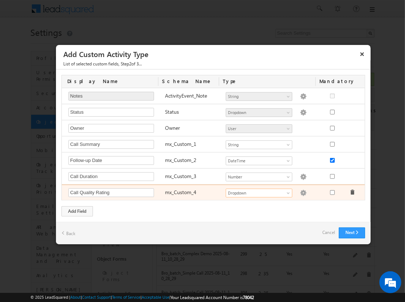
click at [300, 192] on img at bounding box center [303, 193] width 7 height 7
checkbox input "false"
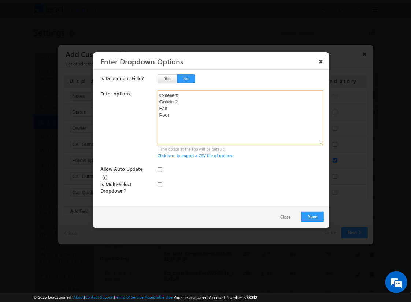
type textarea "Excellent Good Fair Poor"
click at [160, 183] on input "checkbox" at bounding box center [159, 185] width 5 height 5
checkbox input "true"
click at [160, 170] on input "Allow Auto Update" at bounding box center [159, 170] width 5 height 5
checkbox input "true"
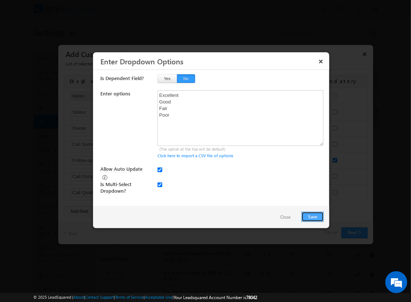
click at [312, 216] on button "Save" at bounding box center [312, 217] width 22 height 10
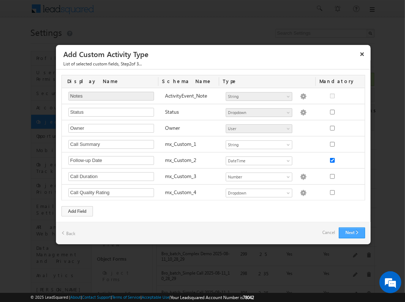
click at [352, 231] on button "Next" at bounding box center [352, 233] width 26 height 11
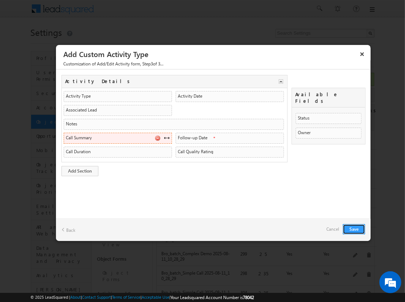
click at [167, 137] on span at bounding box center [167, 138] width 6 height 6
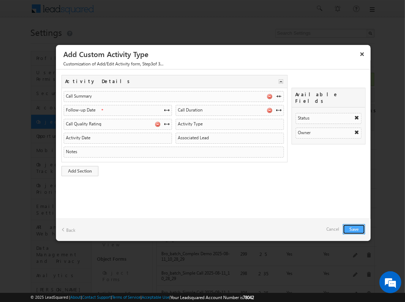
click at [354, 229] on button "Save" at bounding box center [354, 229] width 22 height 10
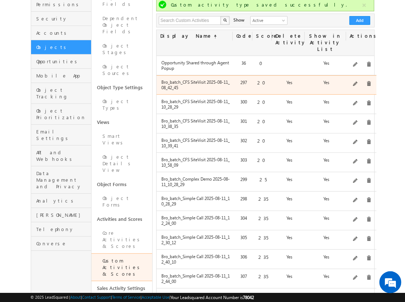
scroll to position [69, 0]
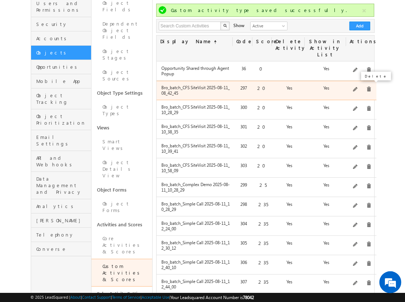
click at [367, 87] on span at bounding box center [369, 89] width 5 height 5
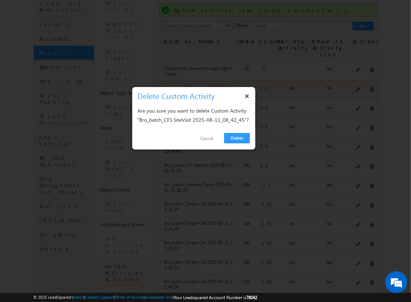
click link "Delete" at bounding box center [237, 138] width 26 height 10
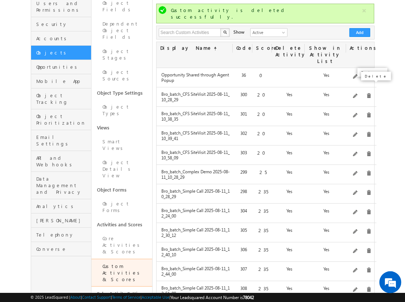
click at [367, 93] on span at bounding box center [369, 95] width 5 height 5
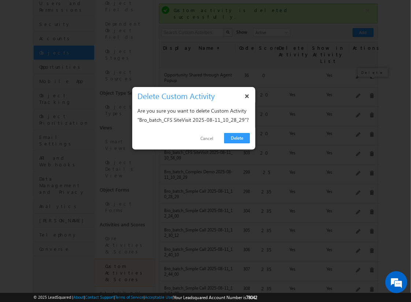
click link "Delete" at bounding box center [237, 138] width 26 height 10
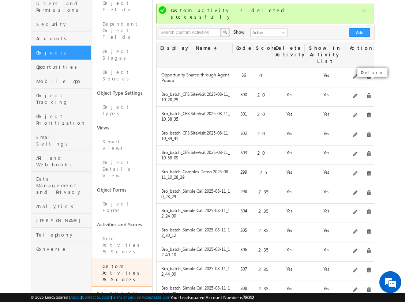
click at [367, 93] on span at bounding box center [369, 95] width 5 height 5
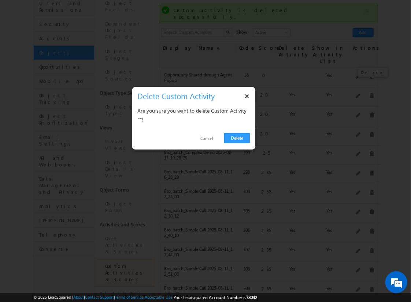
click link "Delete" at bounding box center [237, 138] width 26 height 10
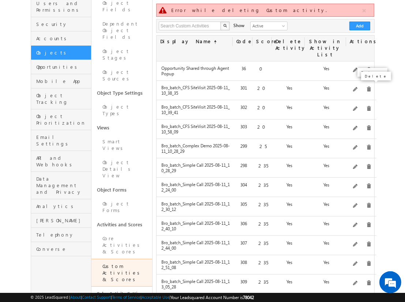
click at [367, 87] on span at bounding box center [369, 89] width 5 height 5
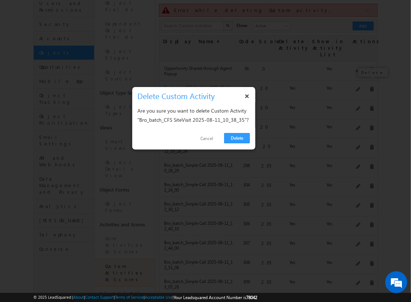
click link "Delete" at bounding box center [237, 138] width 26 height 10
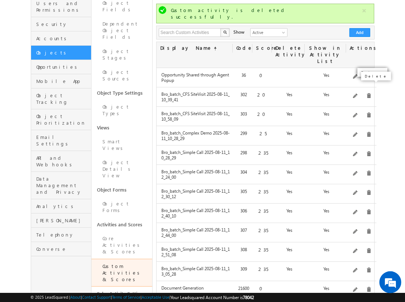
click at [367, 93] on span at bounding box center [369, 95] width 5 height 5
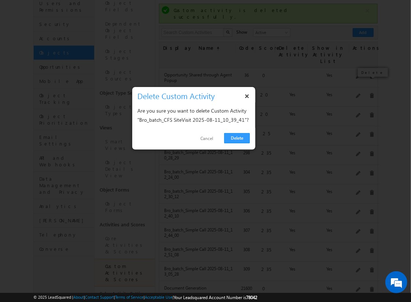
click link "Delete" at bounding box center [237, 138] width 26 height 10
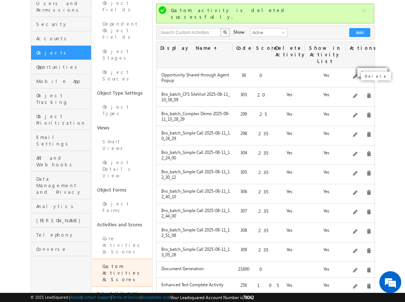
click at [367, 93] on span at bounding box center [369, 95] width 5 height 5
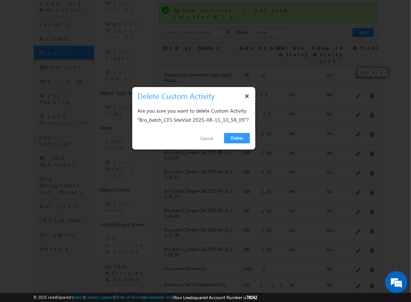
click link "Delete" at bounding box center [237, 138] width 26 height 10
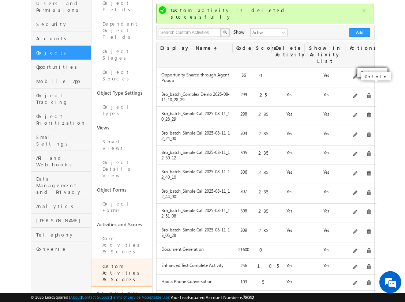
click at [367, 93] on span at bounding box center [369, 95] width 5 height 5
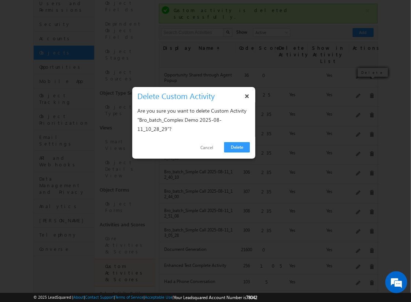
click link "Delete" at bounding box center [237, 147] width 26 height 10
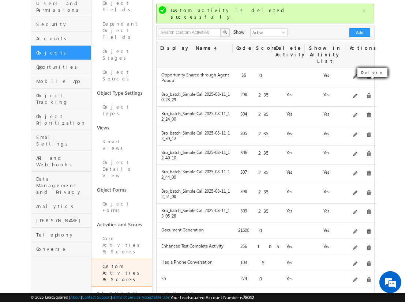
click at [367, 93] on span at bounding box center [369, 95] width 5 height 5
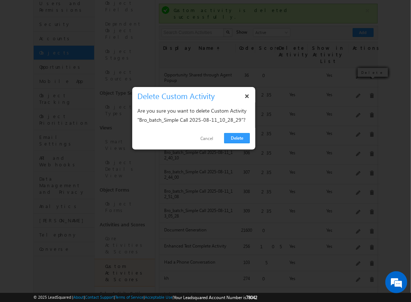
click link "Delete" at bounding box center [237, 138] width 26 height 10
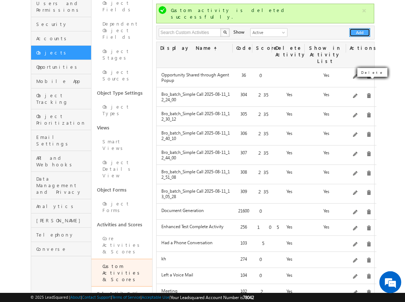
click at [360, 28] on button "Add" at bounding box center [360, 32] width 21 height 9
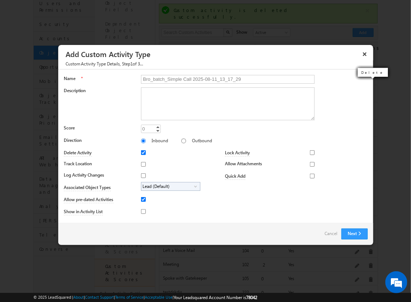
type input "Bro_batch_Simple Call 2025-08-11_13_17_29"
type textarea "Simple follow-up call activity with basic tracking and available fields testing…"
type input "235"
click at [181, 141] on input "Outbound" at bounding box center [183, 141] width 5 height 5
radio input "true"
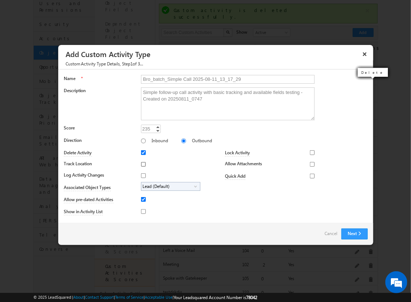
click at [142, 164] on input "Track Location" at bounding box center [143, 164] width 5 height 5
checkbox input "true"
click at [142, 175] on input "Log Activity Changes" at bounding box center [143, 176] width 5 height 5
checkbox input "true"
click at [142, 211] on input "Show in Activity List" at bounding box center [143, 211] width 5 height 5
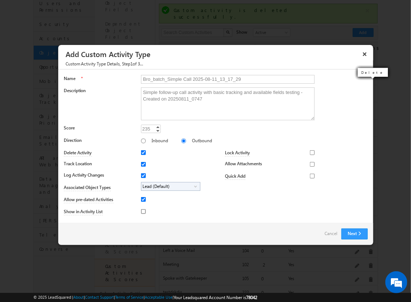
checkbox input "true"
click at [310, 164] on input "Allow Attachments" at bounding box center [312, 164] width 5 height 5
checkbox input "true"
click at [169, 186] on span "Lead (Default)" at bounding box center [167, 187] width 53 height 8
click at [146, 207] on input "Student" at bounding box center [148, 207] width 5 height 5
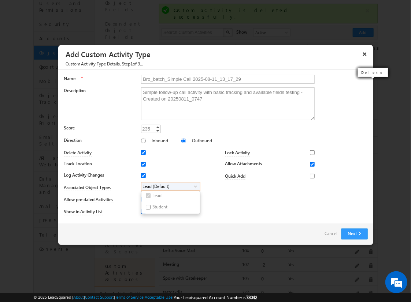
checkbox input "true"
click at [224, 79] on input "Bro_batch_Simple Call 2025-08-11_13_17_29" at bounding box center [228, 79] width 174 height 9
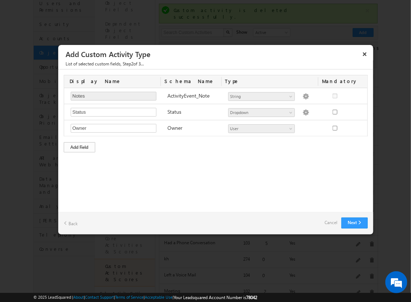
click at [79, 146] on div "Add Field" at bounding box center [79, 147] width 31 height 10
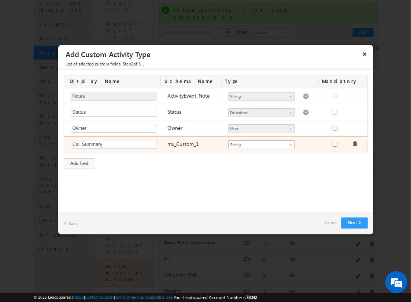
type input "Call Summary"
click at [261, 144] on span "String" at bounding box center [259, 145] width 60 height 7
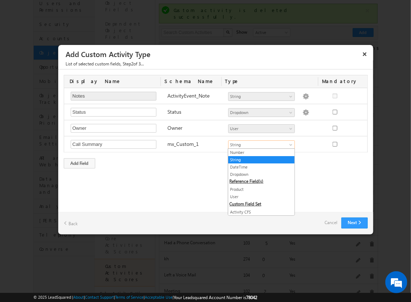
click at [259, 159] on link "String" at bounding box center [261, 160] width 66 height 7
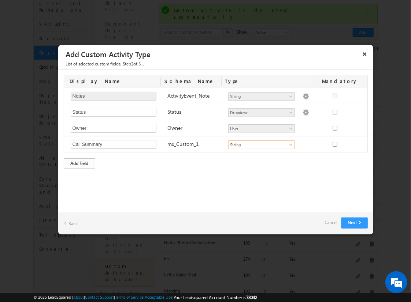
click at [79, 162] on div "Add Field" at bounding box center [79, 164] width 31 height 10
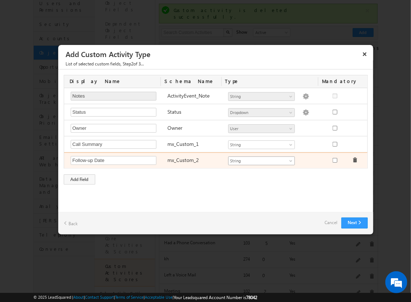
type input "Follow-up Date"
click at [261, 160] on span "String" at bounding box center [259, 161] width 60 height 7
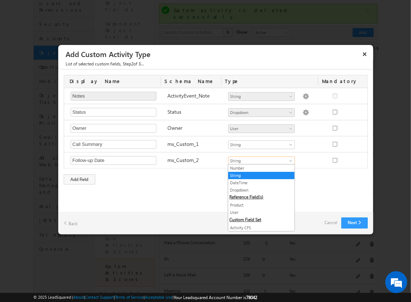
click at [259, 182] on link "DateTime" at bounding box center [261, 183] width 66 height 7
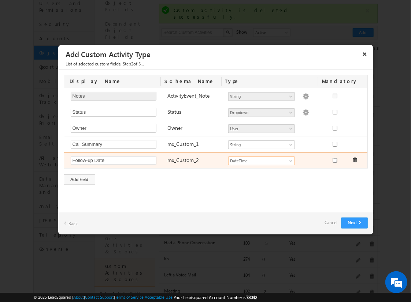
click at [334, 159] on input "checkbox" at bounding box center [335, 160] width 5 height 5
checkbox input "true"
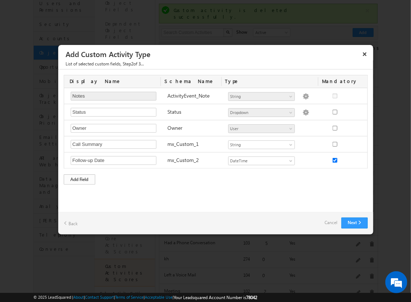
click at [79, 178] on div "Add Field" at bounding box center [79, 180] width 31 height 10
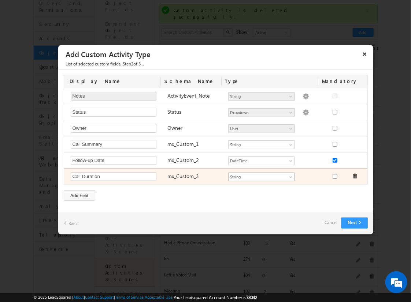
type input "Call Duration"
click at [261, 176] on span "String" at bounding box center [259, 177] width 60 height 7
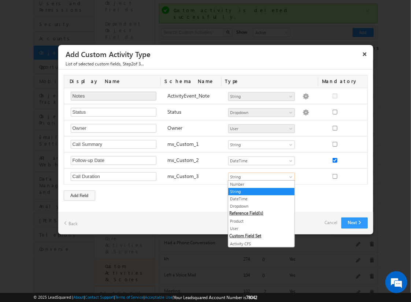
click at [259, 184] on link "Number" at bounding box center [261, 184] width 66 height 7
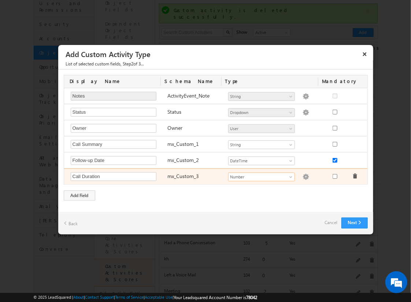
click at [302, 176] on img at bounding box center [305, 177] width 7 height 7
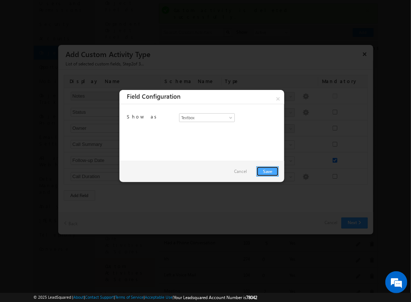
click at [267, 171] on link "Save" at bounding box center [267, 172] width 22 height 10
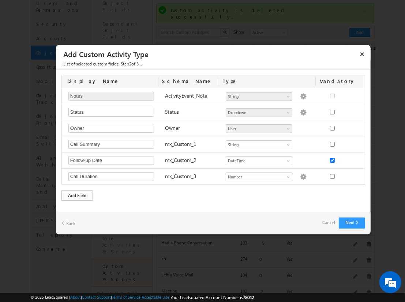
click at [77, 194] on div "Add Field" at bounding box center [77, 196] width 31 height 10
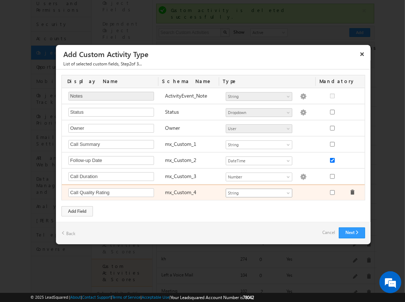
type input "Call Quality Rating"
click at [259, 192] on span "String" at bounding box center [256, 193] width 60 height 7
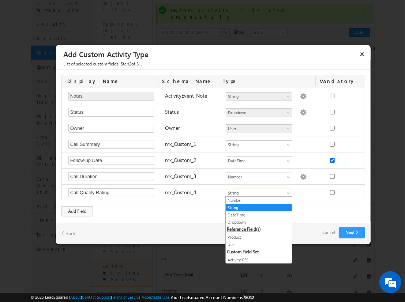
click at [256, 222] on link "Dropdown" at bounding box center [259, 222] width 66 height 7
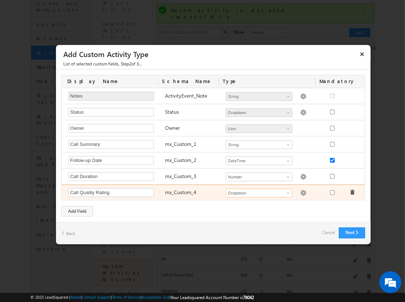
click at [300, 192] on img at bounding box center [303, 193] width 7 height 7
checkbox input "false"
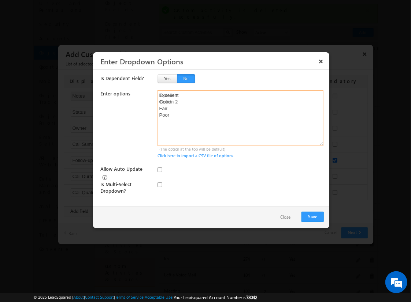
type textarea "Excellent Good Fair Poor"
click at [160, 183] on input "checkbox" at bounding box center [159, 185] width 5 height 5
checkbox input "true"
click at [160, 170] on input "Allow Auto Update" at bounding box center [159, 170] width 5 height 5
checkbox input "true"
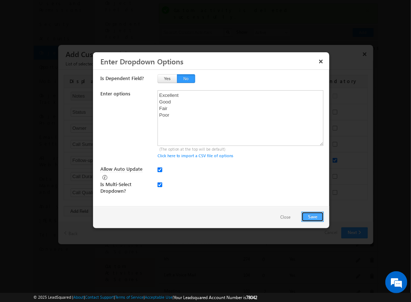
click at [312, 216] on button "Save" at bounding box center [312, 217] width 22 height 10
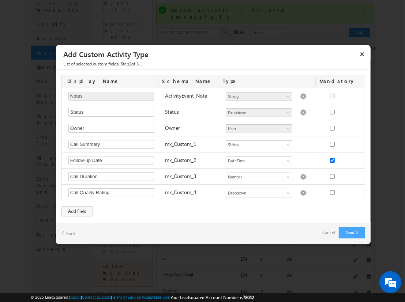
click at [352, 231] on button "Next" at bounding box center [352, 233] width 26 height 11
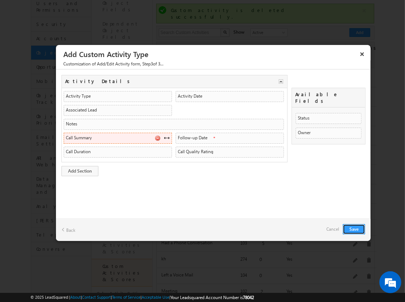
click at [167, 137] on span at bounding box center [167, 138] width 6 height 6
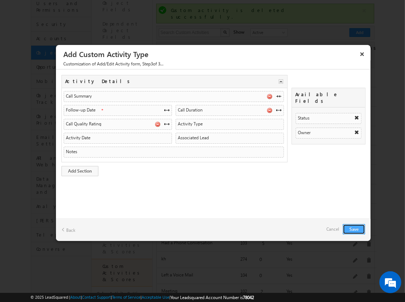
click at [354, 229] on button "Save" at bounding box center [354, 229] width 22 height 10
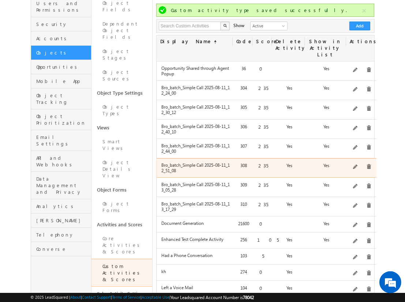
scroll to position [212, 0]
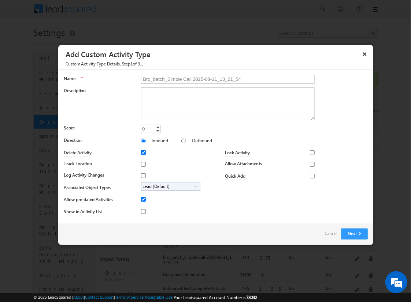
type input "Bro_batch_Simple Call 2025-08-11_13_21_54"
type textarea "Simple follow-up call activity with basic tracking and available fields testing…"
type input "235"
click at [181, 141] on input "Outbound" at bounding box center [183, 141] width 5 height 5
radio input "true"
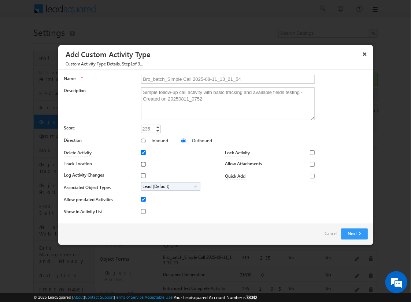
click at [142, 164] on input "Track Location" at bounding box center [143, 164] width 5 height 5
checkbox input "true"
click at [142, 175] on input "Log Activity Changes" at bounding box center [143, 176] width 5 height 5
checkbox input "true"
click at [142, 211] on input "Show in Activity List" at bounding box center [143, 211] width 5 height 5
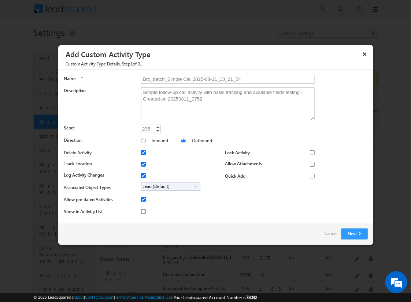
checkbox input "true"
click at [310, 164] on input "Allow Attachments" at bounding box center [312, 164] width 5 height 5
checkbox input "true"
click at [169, 186] on span "Lead (Default)" at bounding box center [167, 187] width 53 height 8
click at [146, 207] on input "Student" at bounding box center [148, 207] width 5 height 5
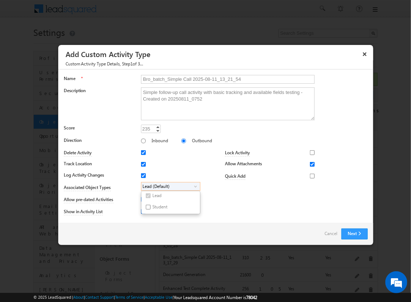
checkbox input "true"
click at [224, 79] on input "Bro_batch_Simple Call 2025-08-11_13_21_54" at bounding box center [228, 79] width 174 height 9
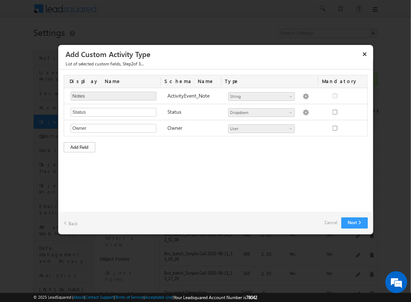
click at [79, 146] on div "Add Field" at bounding box center [79, 147] width 31 height 10
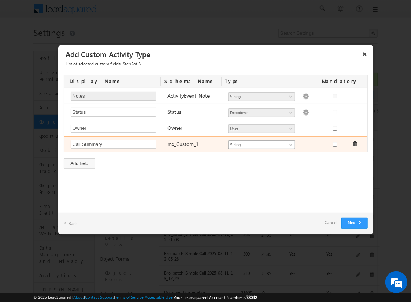
type input "Call Summary"
click at [261, 144] on span "String" at bounding box center [259, 145] width 60 height 7
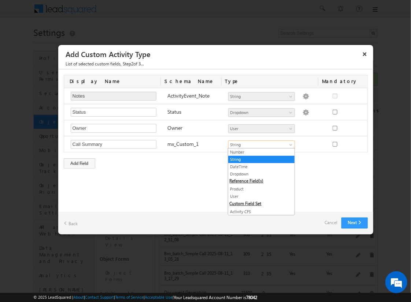
click at [259, 159] on link "String" at bounding box center [261, 159] width 66 height 7
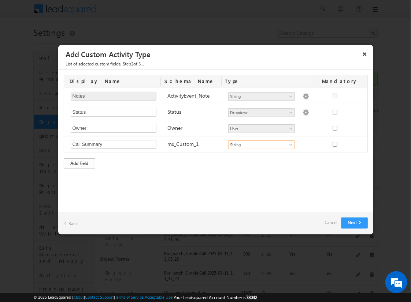
click at [79, 162] on div "Add Field" at bounding box center [79, 164] width 31 height 10
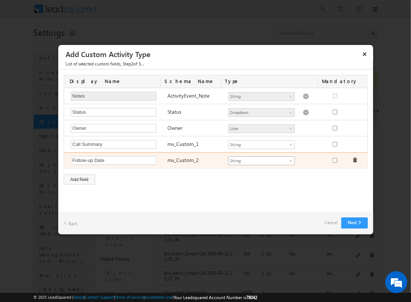
type input "Follow-up Date"
click at [261, 160] on span "String" at bounding box center [259, 161] width 60 height 7
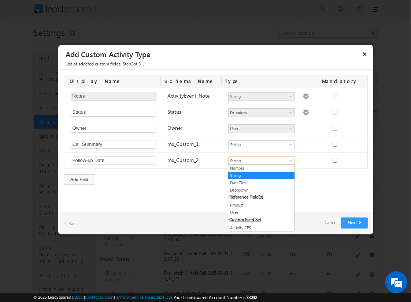
click at [259, 182] on link "DateTime" at bounding box center [261, 183] width 66 height 7
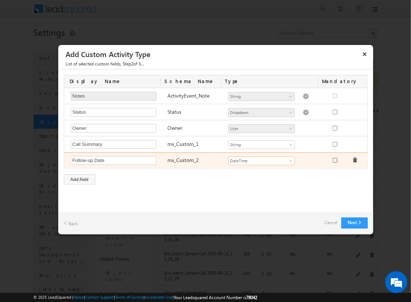
click at [334, 159] on input "checkbox" at bounding box center [335, 160] width 5 height 5
checkbox input "true"
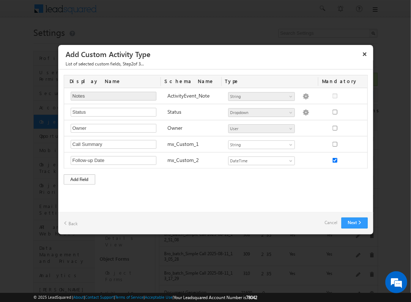
click at [79, 178] on div "Add Field" at bounding box center [79, 180] width 31 height 10
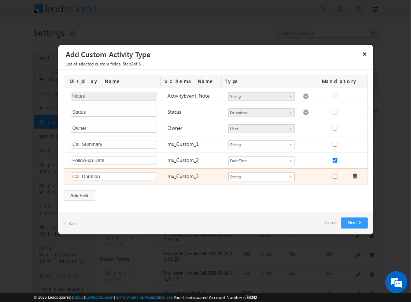
type input "Call Duration"
click at [261, 176] on span "String" at bounding box center [259, 177] width 60 height 7
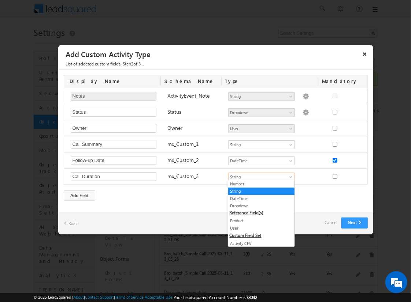
click at [259, 184] on link "Number" at bounding box center [261, 184] width 66 height 7
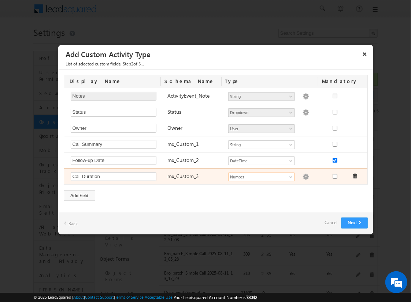
click at [302, 176] on img at bounding box center [305, 177] width 7 height 7
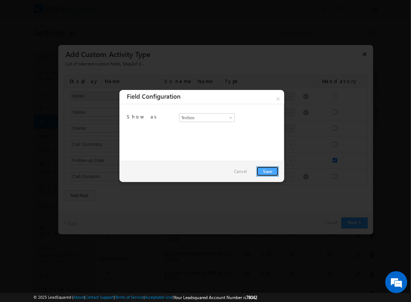
click at [267, 171] on link "Save" at bounding box center [267, 172] width 22 height 10
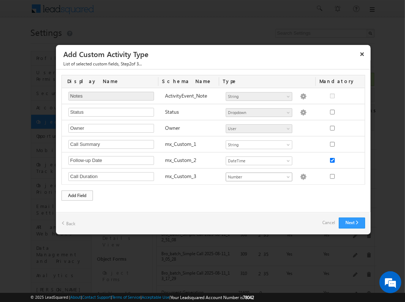
click at [77, 194] on div "Add Field" at bounding box center [77, 196] width 31 height 10
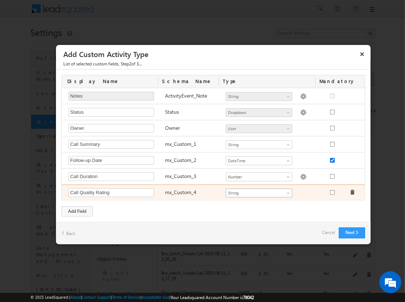
type input "Call Quality Rating"
click at [259, 192] on span "String" at bounding box center [256, 193] width 60 height 7
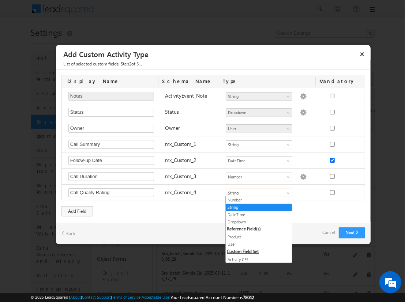
click at [256, 222] on link "Dropdown" at bounding box center [259, 222] width 66 height 7
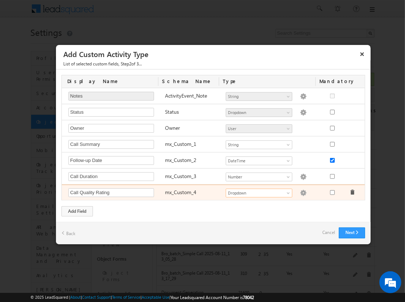
click at [300, 192] on img at bounding box center [303, 193] width 7 height 7
checkbox input "false"
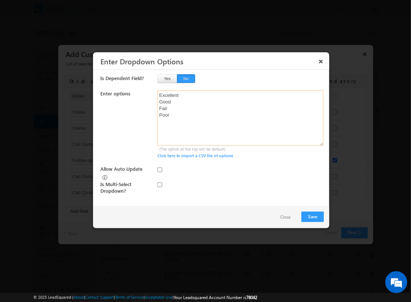
type textarea "Excellent Good Fair Poor"
click at [160, 183] on input "checkbox" at bounding box center [159, 185] width 5 height 5
checkbox input "true"
click at [160, 170] on input "Allow Auto Update" at bounding box center [159, 170] width 5 height 5
checkbox input "true"
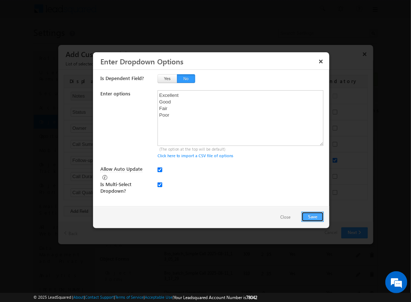
click at [312, 216] on button "Save" at bounding box center [312, 217] width 22 height 10
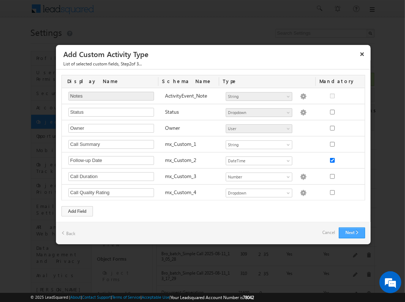
click at [352, 231] on button "Next" at bounding box center [352, 233] width 26 height 11
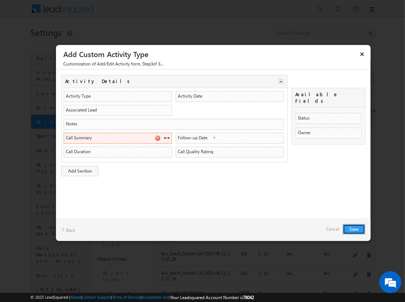
click at [167, 137] on span at bounding box center [167, 138] width 6 height 6
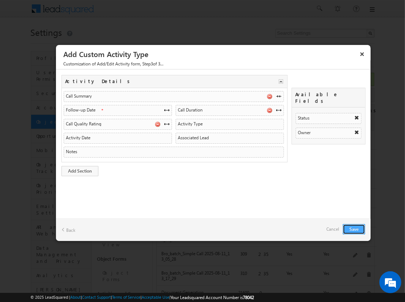
click at [354, 229] on button "Save" at bounding box center [354, 229] width 22 height 10
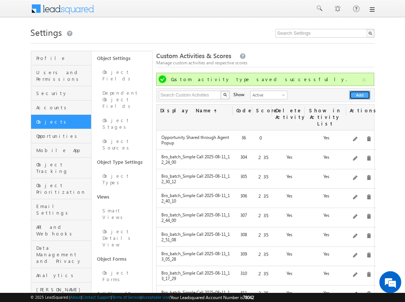
click at [360, 95] on button "Add" at bounding box center [360, 95] width 21 height 9
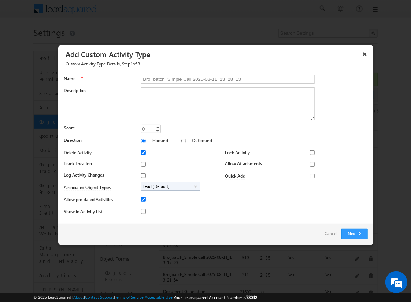
type input "Bro_batch_Simple Call 2025-08-11_13_28_13"
type textarea "Simple follow-up call activity with basic tracking and available fields testing…"
type input "235"
click at [181, 141] on input "Outbound" at bounding box center [183, 141] width 5 height 5
radio input "true"
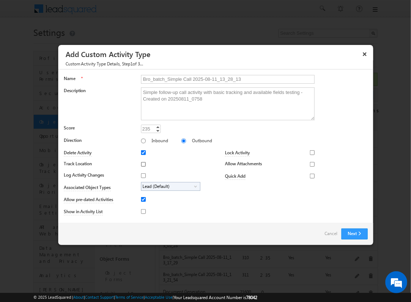
click at [142, 164] on input "Track Location" at bounding box center [143, 164] width 5 height 5
checkbox input "true"
click at [142, 175] on input "Log Activity Changes" at bounding box center [143, 176] width 5 height 5
checkbox input "true"
click at [142, 211] on input "Show in Activity List" at bounding box center [143, 211] width 5 height 5
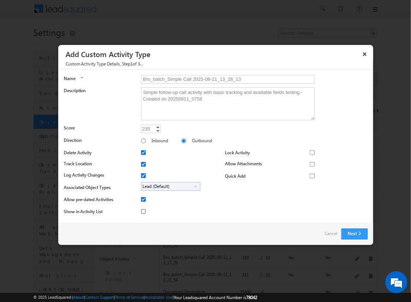
checkbox input "true"
click at [310, 164] on input "Allow Attachments" at bounding box center [312, 164] width 5 height 5
checkbox input "true"
click at [169, 186] on span "Lead (Default)" at bounding box center [167, 187] width 53 height 8
click at [146, 207] on input "Student" at bounding box center [148, 207] width 5 height 5
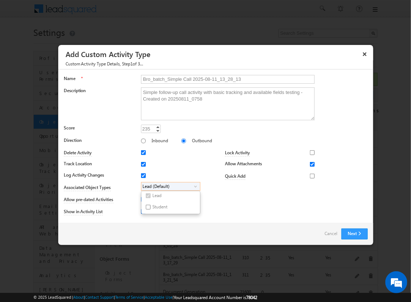
checkbox input "true"
click at [224, 79] on input "Bro_batch_Simple Call 2025-08-11_13_28_13" at bounding box center [228, 79] width 174 height 9
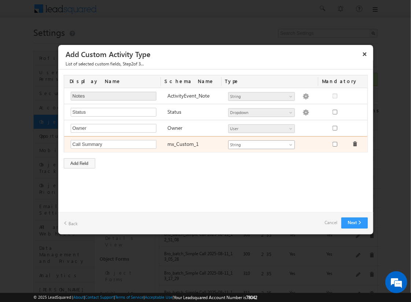
type input "Call Summary"
click at [261, 144] on span "String" at bounding box center [259, 145] width 60 height 7
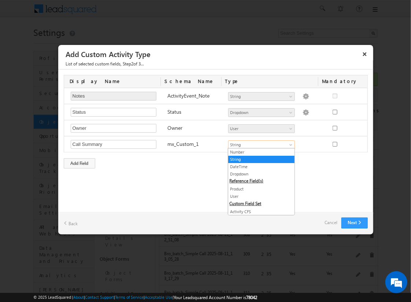
click at [259, 159] on link "String" at bounding box center [261, 159] width 66 height 7
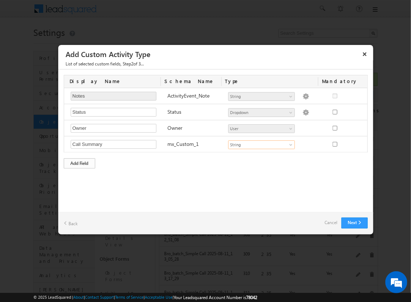
click at [79, 162] on div "Add Field" at bounding box center [79, 164] width 31 height 10
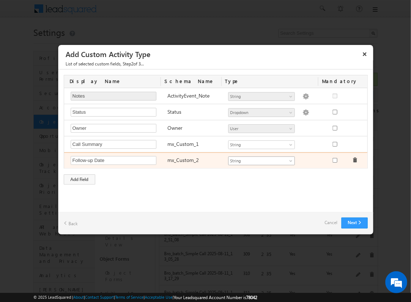
type input "Follow-up Date"
click at [261, 160] on span "String" at bounding box center [259, 161] width 60 height 7
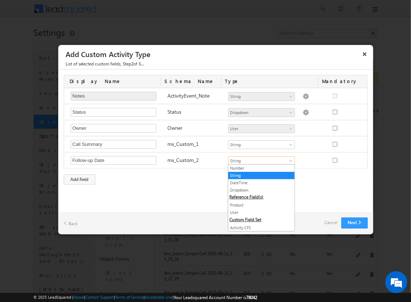
click at [259, 182] on link "DateTime" at bounding box center [261, 183] width 66 height 7
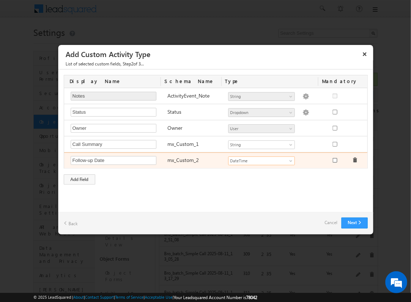
click at [334, 159] on input "checkbox" at bounding box center [335, 160] width 5 height 5
checkbox input "true"
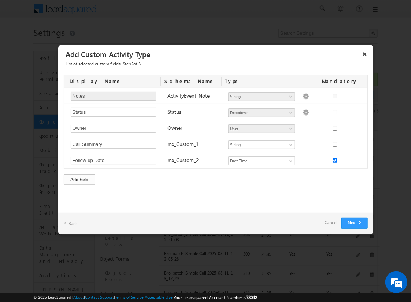
click at [79, 178] on div "Add Field" at bounding box center [79, 180] width 31 height 10
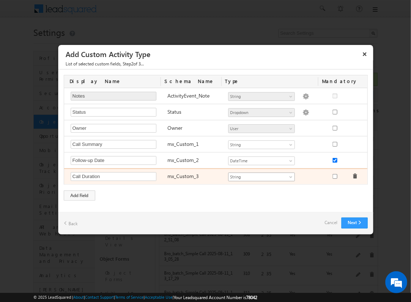
type input "Call Duration"
click at [261, 176] on span "String" at bounding box center [259, 177] width 60 height 7
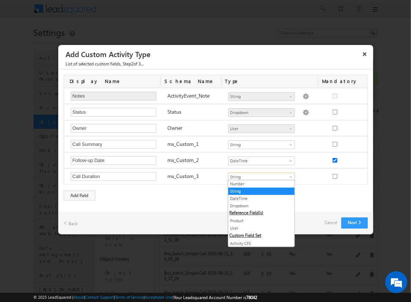
click at [259, 184] on link "Number" at bounding box center [261, 184] width 66 height 7
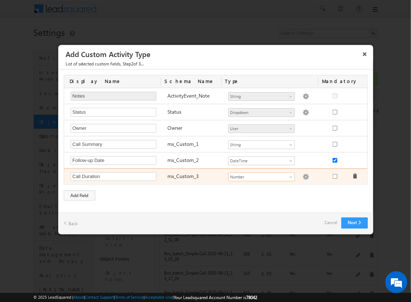
click at [302, 176] on img at bounding box center [305, 177] width 7 height 7
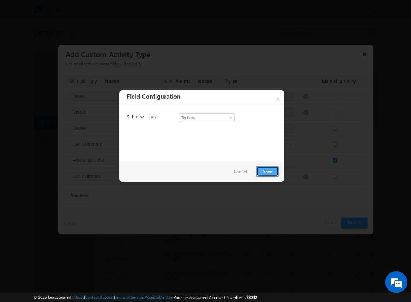
click at [267, 171] on link "Save" at bounding box center [267, 172] width 22 height 10
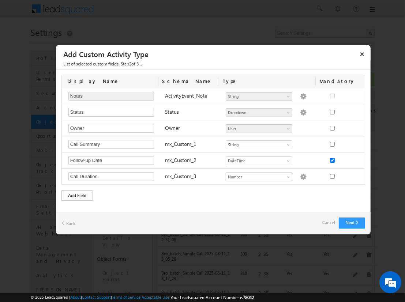
click at [77, 194] on div "Add Field" at bounding box center [77, 196] width 31 height 10
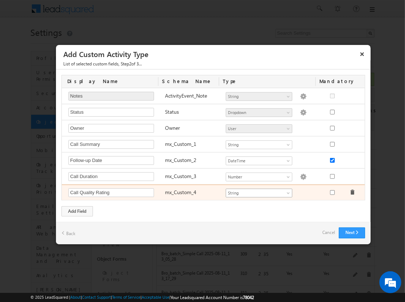
type input "Call Quality Rating"
click at [259, 192] on span "String" at bounding box center [256, 193] width 60 height 7
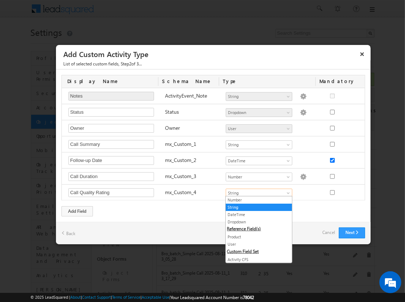
click at [256, 222] on link "Dropdown" at bounding box center [259, 222] width 66 height 7
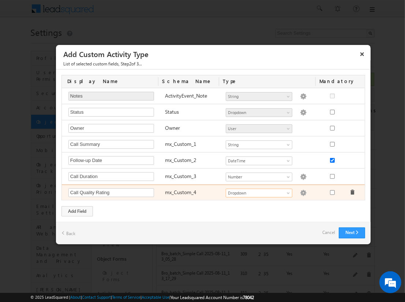
click at [300, 192] on img at bounding box center [303, 193] width 7 height 7
checkbox input "false"
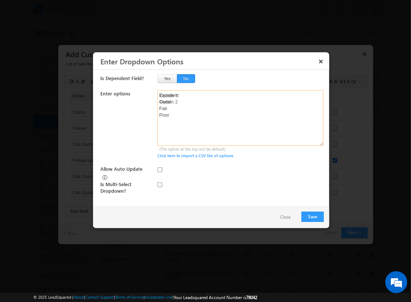
type textarea "Excellent Good Fair Poor"
click at [160, 183] on input "checkbox" at bounding box center [159, 185] width 5 height 5
checkbox input "true"
click at [160, 170] on input "Allow Auto Update" at bounding box center [159, 170] width 5 height 5
checkbox input "true"
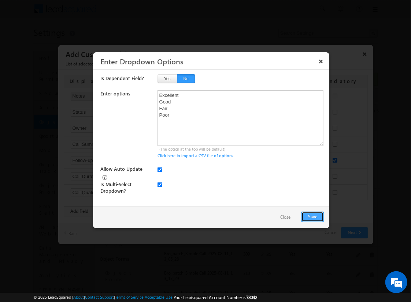
click at [312, 216] on button "Save" at bounding box center [312, 217] width 22 height 10
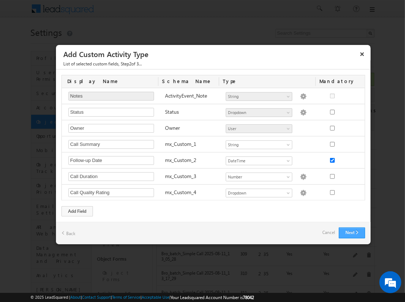
click at [352, 231] on button "Next" at bounding box center [352, 233] width 26 height 11
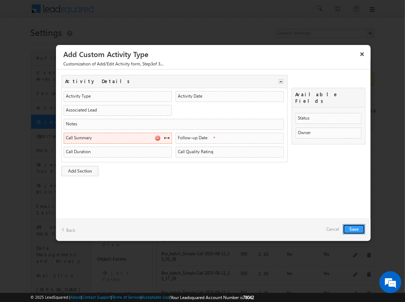
click at [167, 137] on span at bounding box center [167, 138] width 6 height 6
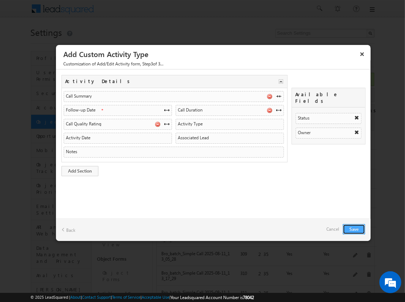
click at [354, 229] on button "Save" at bounding box center [354, 229] width 22 height 10
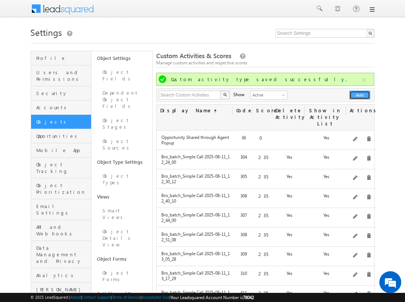
click at [360, 95] on button "Add" at bounding box center [360, 95] width 21 height 9
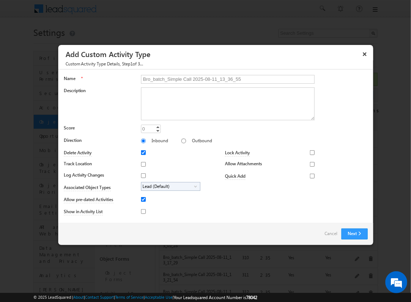
type input "Bro_batch_Simple Call 2025-08-11_13_36_55"
type textarea "Simple follow-up call activity with basic tracking and available fields testing…"
type input "235"
click at [181, 141] on input "Outbound" at bounding box center [183, 141] width 5 height 5
radio input "true"
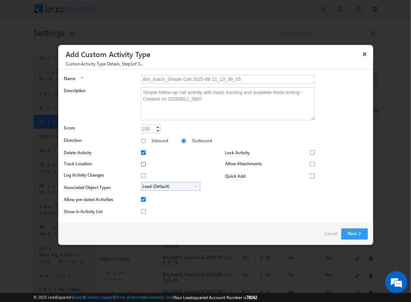
click at [142, 164] on input "Track Location" at bounding box center [143, 164] width 5 height 5
checkbox input "true"
click at [142, 175] on input "Log Activity Changes" at bounding box center [143, 176] width 5 height 5
checkbox input "true"
click at [142, 211] on input "Show in Activity List" at bounding box center [143, 211] width 5 height 5
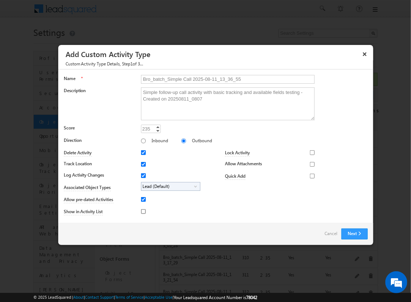
checkbox input "true"
click at [310, 164] on input "Allow Attachments" at bounding box center [312, 164] width 5 height 5
checkbox input "true"
click at [169, 186] on span "Lead (Default)" at bounding box center [167, 187] width 53 height 8
click at [146, 207] on input "Student" at bounding box center [148, 207] width 5 height 5
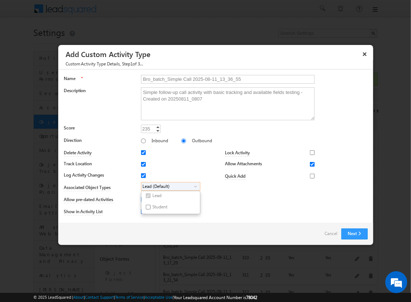
checkbox input "true"
click at [224, 79] on input "Bro_batch_Simple Call 2025-08-11_13_36_55" at bounding box center [228, 79] width 174 height 9
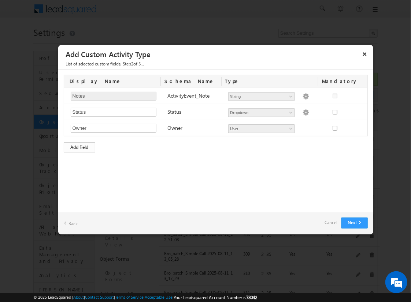
click at [79, 146] on div "Add Field" at bounding box center [79, 147] width 31 height 10
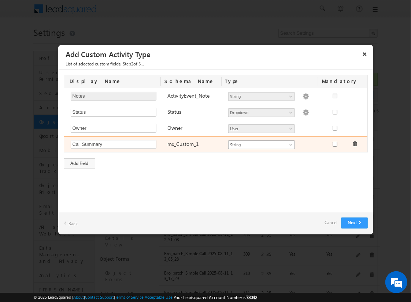
type input "Call Summary"
click at [261, 144] on span "String" at bounding box center [259, 145] width 60 height 7
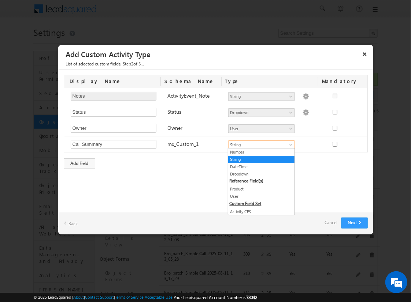
click at [259, 159] on link "String" at bounding box center [261, 159] width 66 height 7
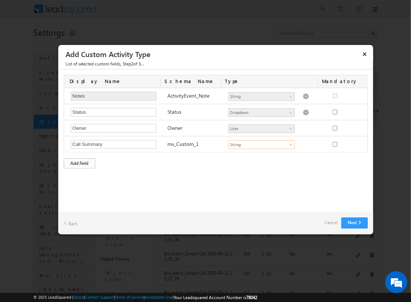
click at [79, 162] on div "Add Field" at bounding box center [79, 164] width 31 height 10
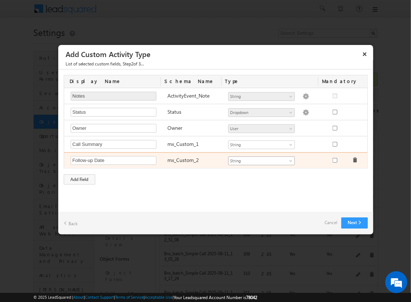
type input "Follow-up Date"
click at [261, 160] on span "String" at bounding box center [259, 161] width 60 height 7
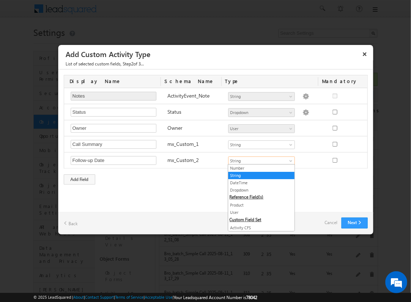
click at [259, 182] on link "DateTime" at bounding box center [261, 183] width 66 height 7
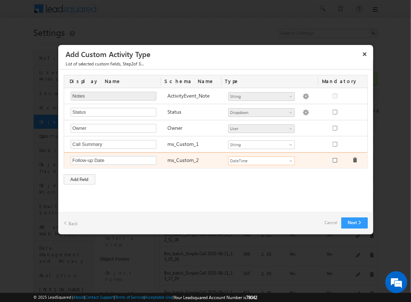
click at [334, 159] on input "checkbox" at bounding box center [335, 160] width 5 height 5
checkbox input "true"
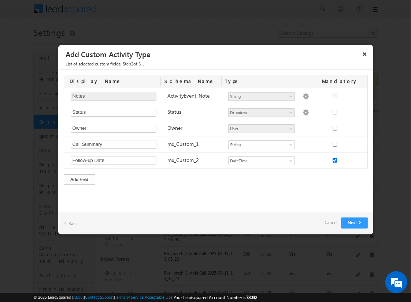
click at [79, 178] on div "Add Field" at bounding box center [79, 180] width 31 height 10
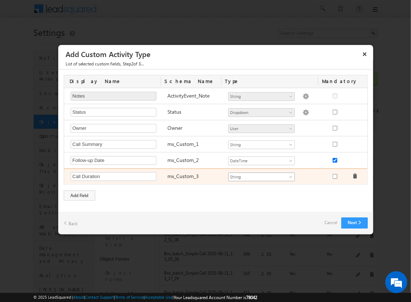
type input "Call Duration"
click at [261, 176] on span "String" at bounding box center [259, 177] width 60 height 7
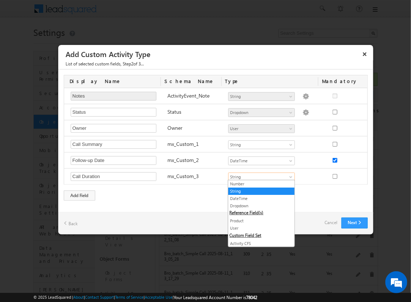
click at [259, 184] on link "Number" at bounding box center [261, 184] width 66 height 7
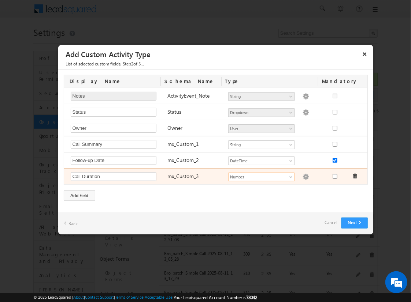
click at [302, 176] on img at bounding box center [305, 177] width 7 height 7
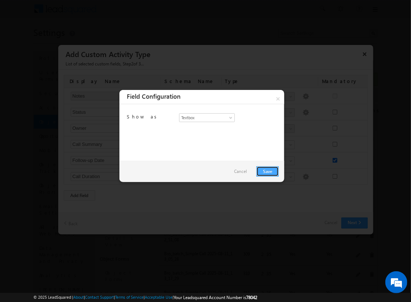
click at [267, 171] on link "Save" at bounding box center [267, 172] width 22 height 10
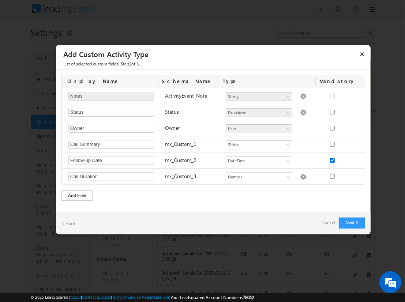
click at [77, 194] on div "Add Field" at bounding box center [77, 196] width 31 height 10
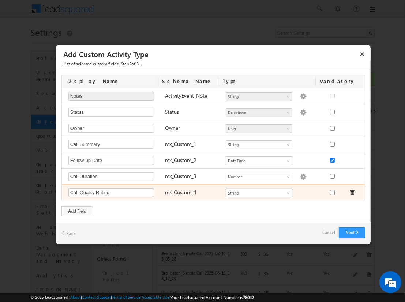
type input "Call Quality Rating"
click at [259, 192] on span "String" at bounding box center [256, 193] width 60 height 7
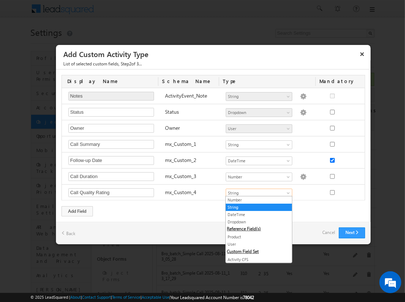
click at [256, 222] on link "Dropdown" at bounding box center [259, 222] width 66 height 7
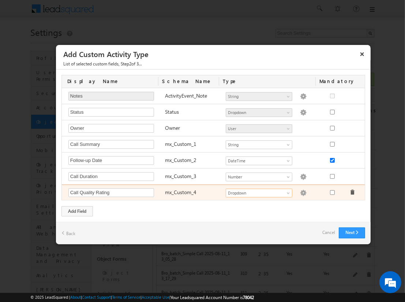
click at [300, 192] on img at bounding box center [303, 193] width 7 height 7
checkbox input "false"
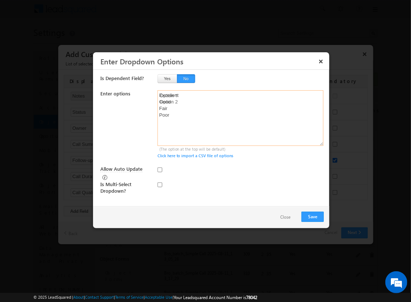
type textarea "Excellent Good Fair Poor"
click at [160, 183] on input "checkbox" at bounding box center [159, 185] width 5 height 5
checkbox input "true"
click at [160, 170] on input "Allow Auto Update" at bounding box center [159, 170] width 5 height 5
checkbox input "true"
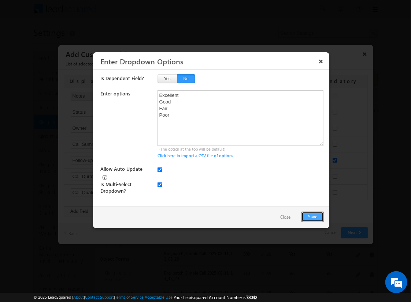
click at [312, 216] on button "Save" at bounding box center [312, 217] width 22 height 10
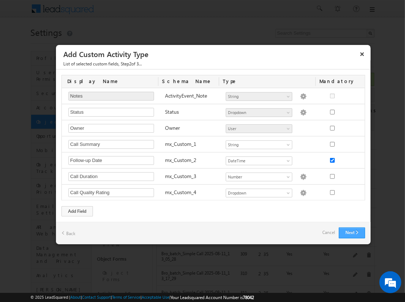
click at [352, 231] on button "Next" at bounding box center [352, 233] width 26 height 11
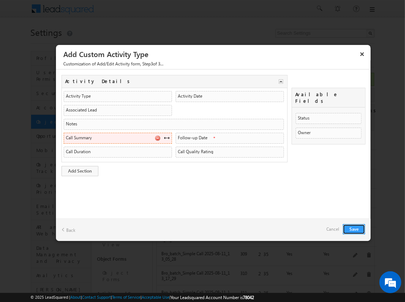
click at [167, 137] on span at bounding box center [167, 138] width 6 height 6
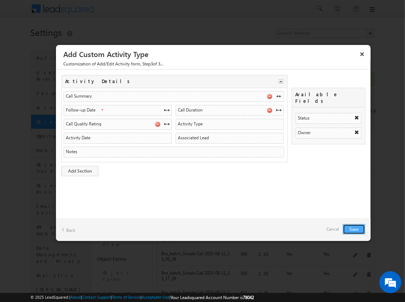
click at [354, 229] on button "Save" at bounding box center [354, 229] width 22 height 10
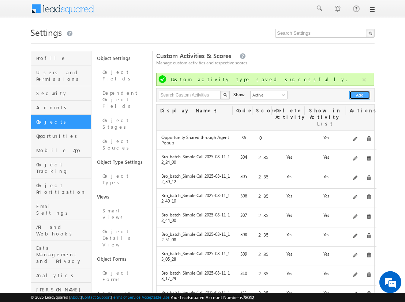
click at [360, 95] on button "Add" at bounding box center [360, 95] width 21 height 9
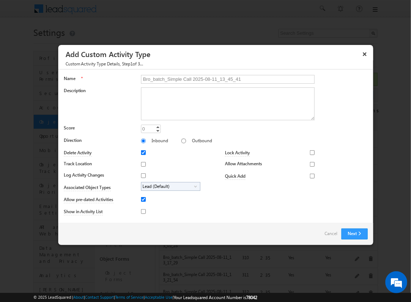
type input "Bro_batch_Simple Call 2025-08-11_13_45_41"
type textarea "Simple follow-up call activity with basic tracking and available fields testing…"
type input "235"
click at [181, 141] on input "Outbound" at bounding box center [183, 141] width 5 height 5
radio input "true"
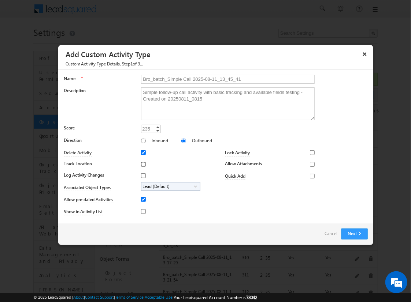
click at [142, 164] on input "Track Location" at bounding box center [143, 164] width 5 height 5
checkbox input "true"
click at [142, 175] on input "Log Activity Changes" at bounding box center [143, 176] width 5 height 5
checkbox input "true"
click at [142, 211] on input "Show in Activity List" at bounding box center [143, 211] width 5 height 5
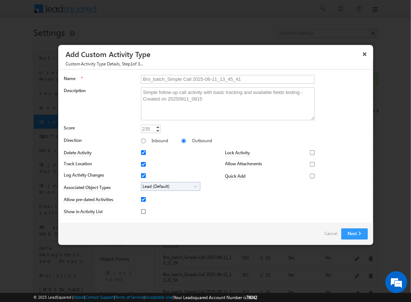
checkbox input "true"
click at [310, 164] on input "Allow Attachments" at bounding box center [312, 164] width 5 height 5
checkbox input "true"
click at [169, 186] on span "Lead (Default)" at bounding box center [167, 187] width 53 height 8
click at [146, 207] on input "Student" at bounding box center [148, 207] width 5 height 5
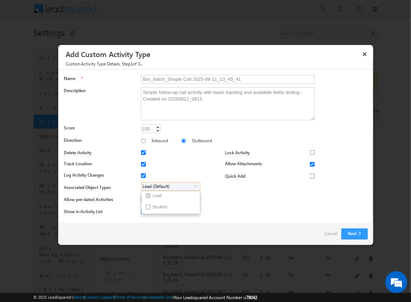
checkbox input "true"
click at [224, 79] on input "Bro_batch_Simple Call 2025-08-11_13_45_41" at bounding box center [228, 79] width 174 height 9
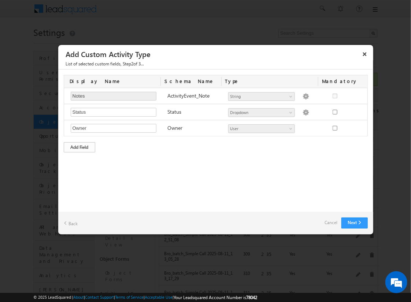
click at [79, 146] on div "Add Field" at bounding box center [79, 147] width 31 height 10
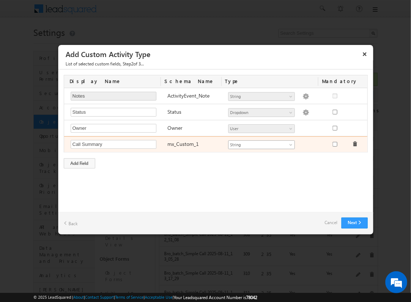
type input "Call Summary"
click at [261, 144] on span "String" at bounding box center [259, 145] width 60 height 7
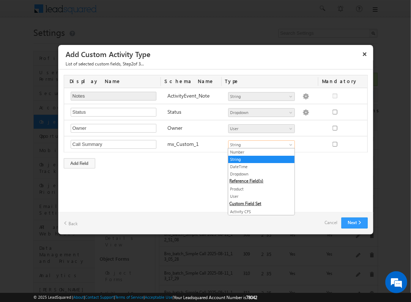
click at [259, 159] on link "String" at bounding box center [261, 159] width 66 height 7
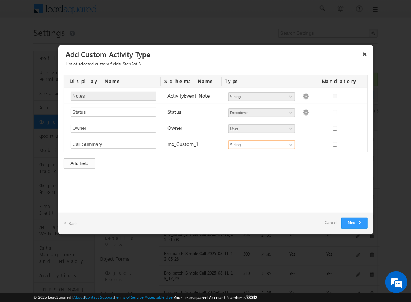
click at [79, 162] on div "Add Field" at bounding box center [79, 164] width 31 height 10
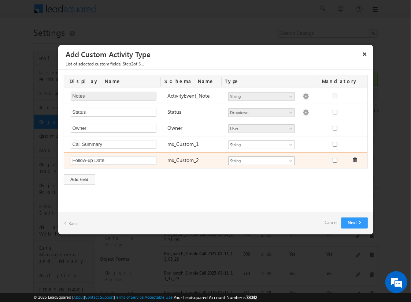
click at [261, 160] on span "String" at bounding box center [259, 161] width 60 height 7
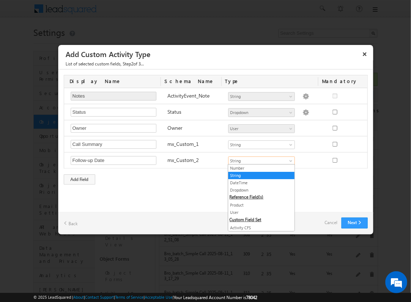
click at [259, 182] on link "DateTime" at bounding box center [261, 183] width 66 height 7
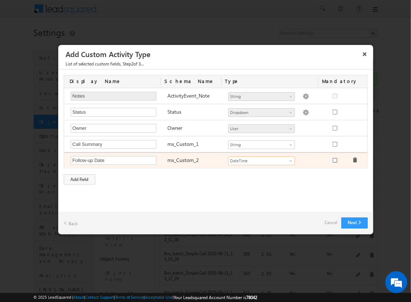
click at [334, 159] on input "checkbox" at bounding box center [335, 160] width 5 height 5
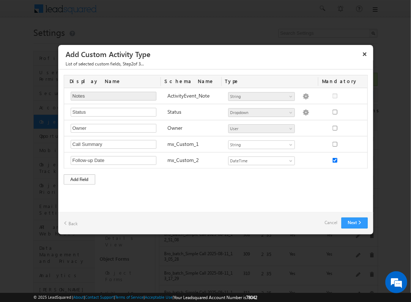
click at [79, 178] on div "Add Field" at bounding box center [79, 180] width 31 height 10
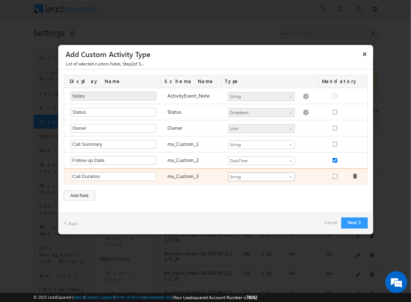
click at [261, 176] on span "String" at bounding box center [259, 177] width 60 height 7
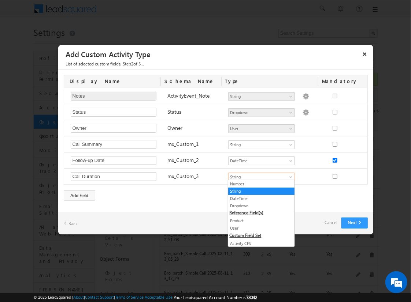
click at [259, 184] on link "Number" at bounding box center [261, 184] width 66 height 7
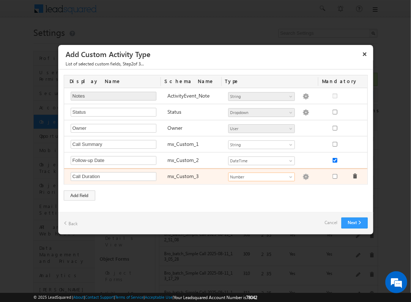
click at [302, 176] on img at bounding box center [305, 177] width 7 height 7
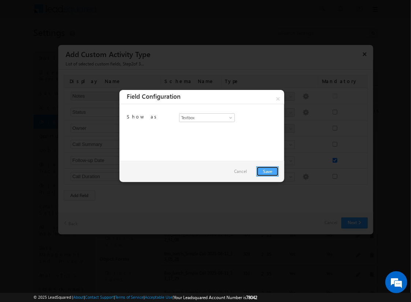
click at [267, 171] on link "Save" at bounding box center [267, 172] width 22 height 10
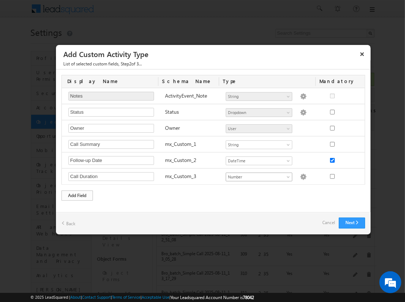
click at [77, 194] on div "Add Field" at bounding box center [77, 196] width 31 height 10
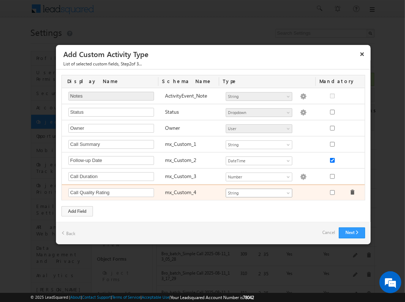
click at [259, 192] on span "String" at bounding box center [256, 193] width 60 height 7
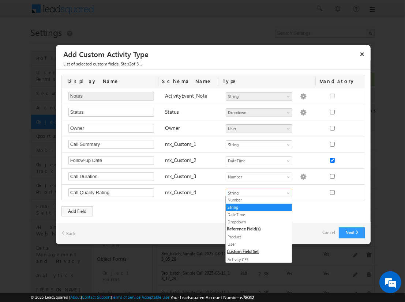
click at [256, 222] on link "Dropdown" at bounding box center [259, 222] width 66 height 7
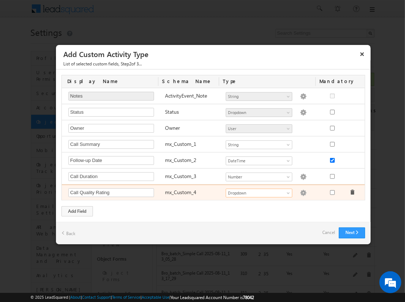
click at [300, 192] on img at bounding box center [303, 193] width 7 height 7
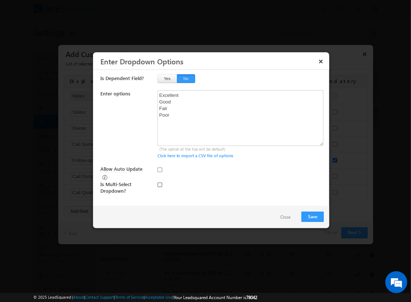
click at [160, 183] on input "checkbox" at bounding box center [159, 185] width 5 height 5
click at [160, 170] on input "Allow Auto Update" at bounding box center [159, 170] width 5 height 5
click at [312, 216] on button "Save" at bounding box center [312, 217] width 22 height 10
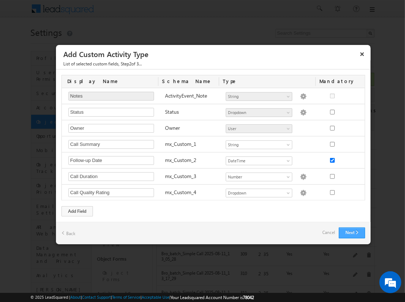
click at [352, 231] on button "Next" at bounding box center [352, 233] width 26 height 11
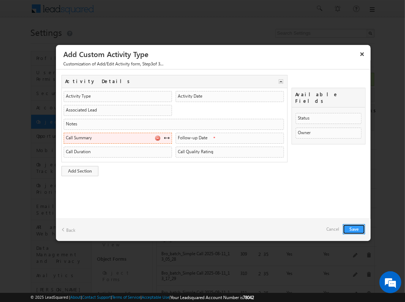
click at [167, 137] on span at bounding box center [167, 138] width 6 height 6
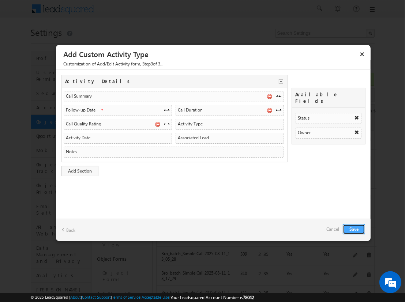
click at [354, 229] on button "Save" at bounding box center [354, 229] width 22 height 10
